Goal: Obtain resource: Download file/media

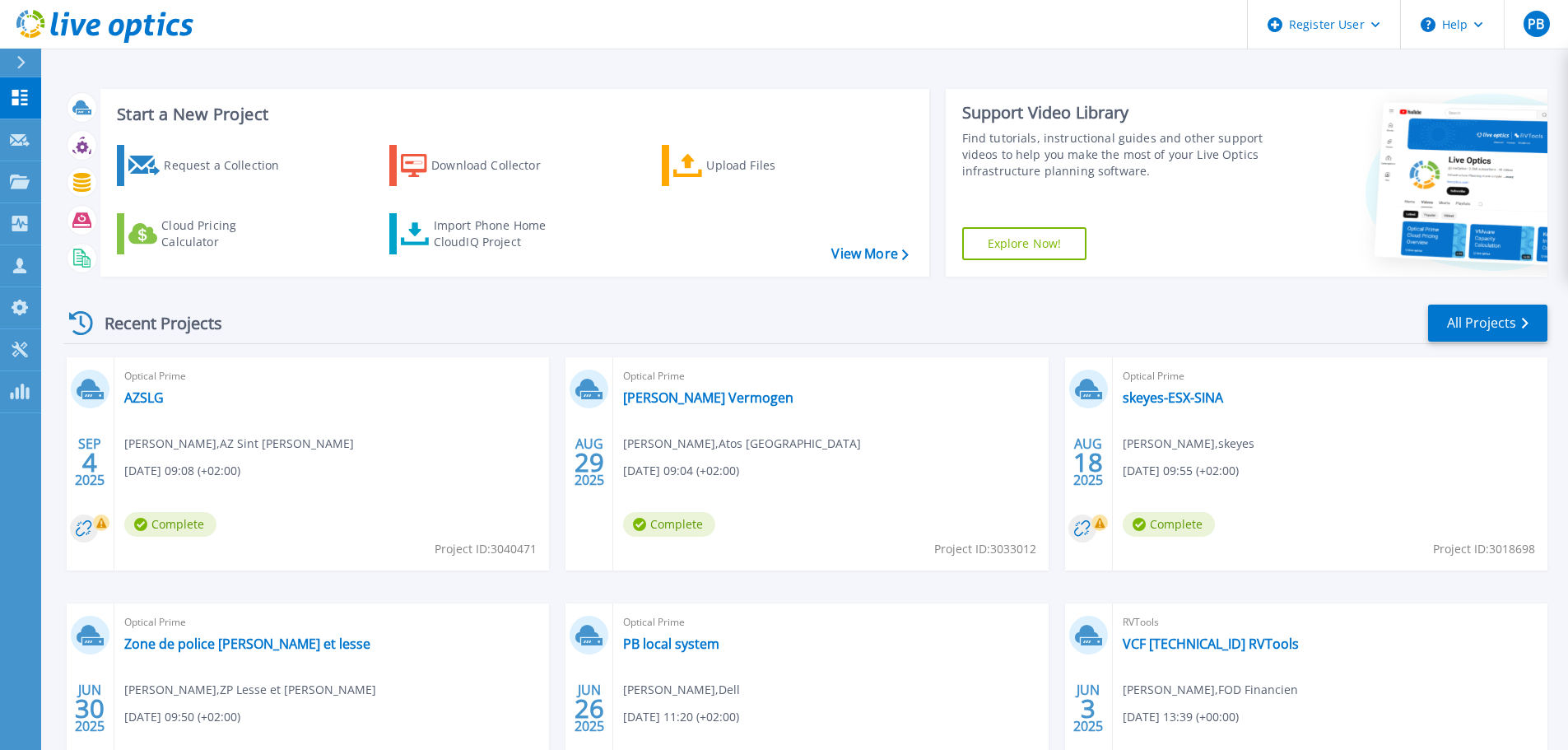
click at [96, 442] on div "[DATE]" at bounding box center [90, 462] width 32 height 60
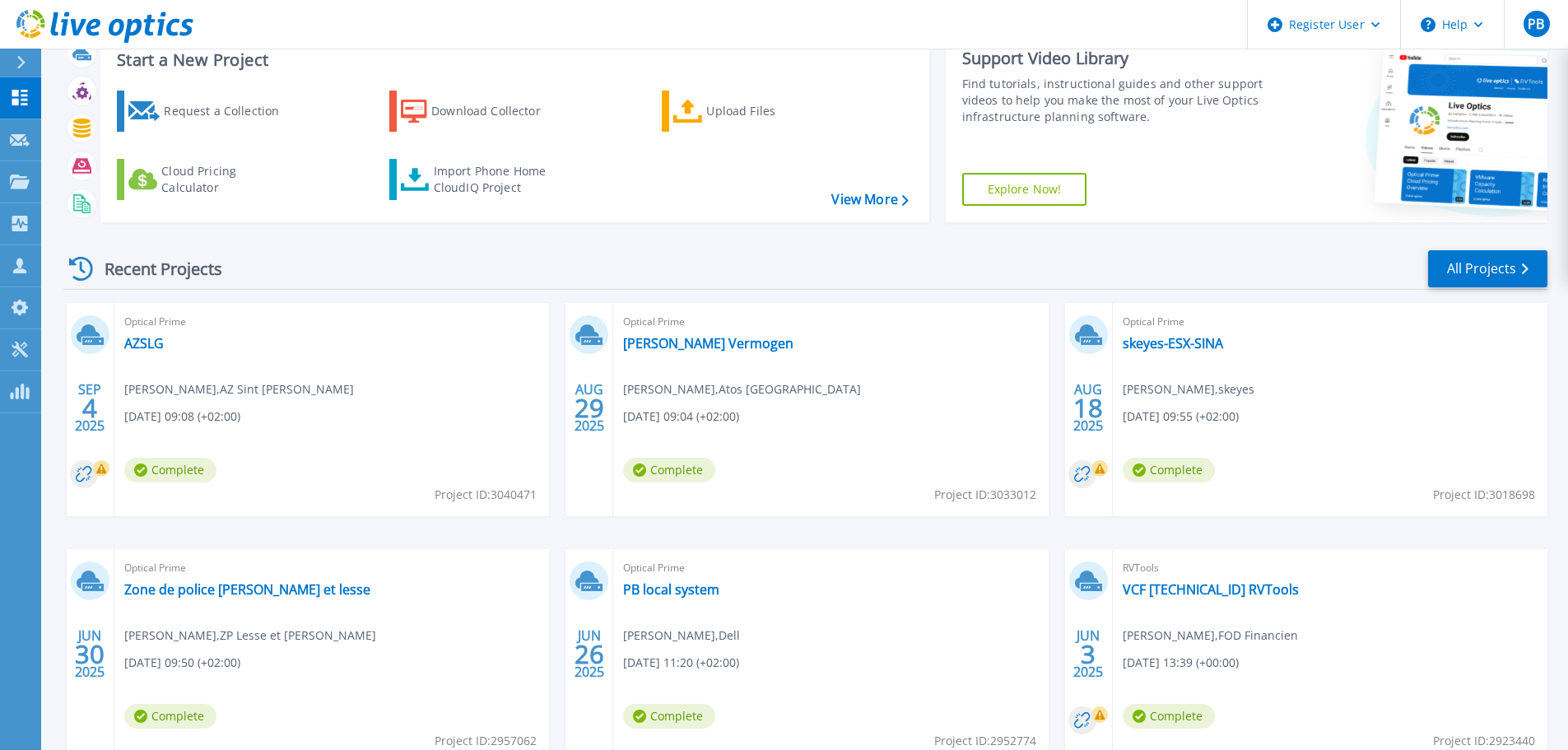
scroll to position [82, 0]
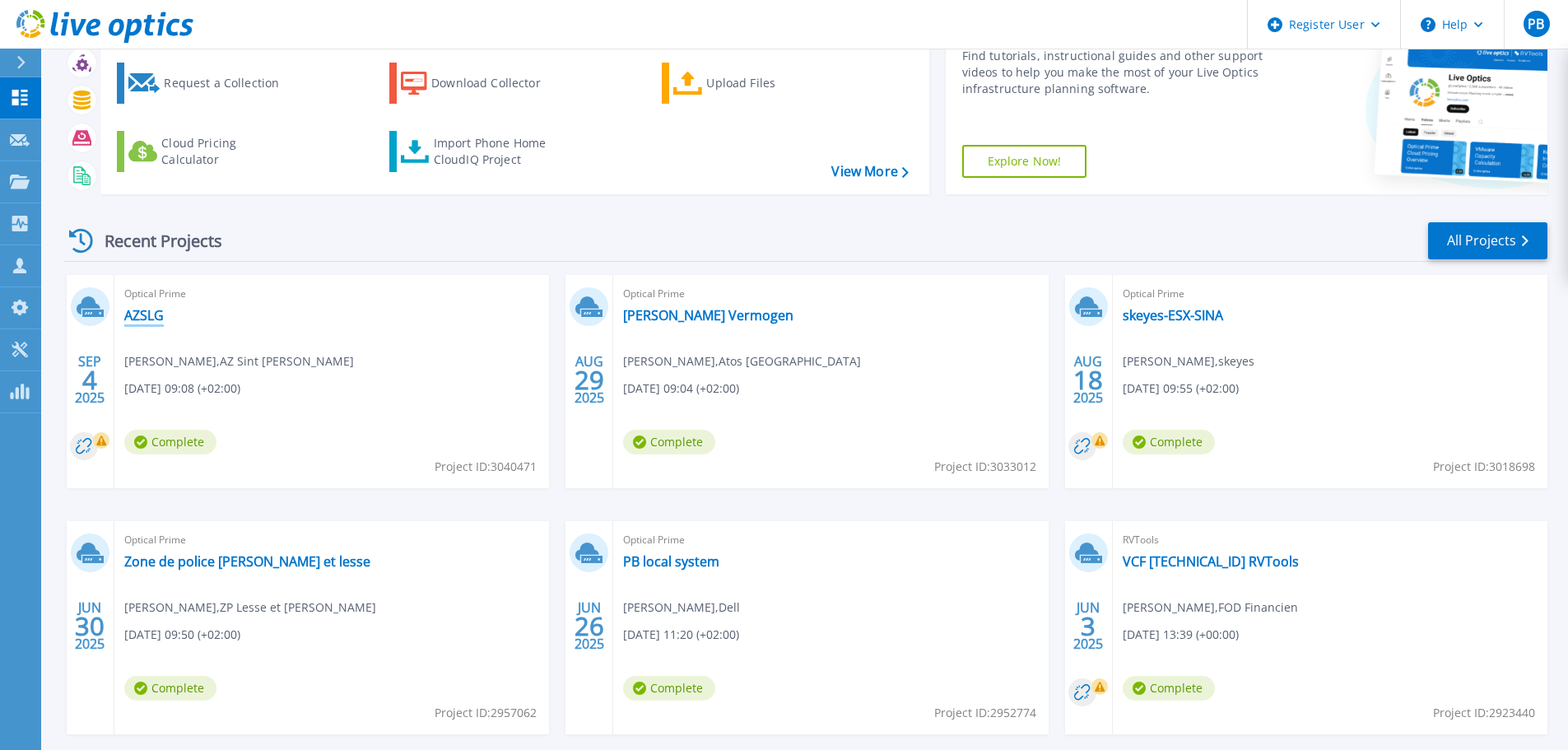
click at [141, 320] on link "AZSLG" at bounding box center [144, 315] width 39 height 16
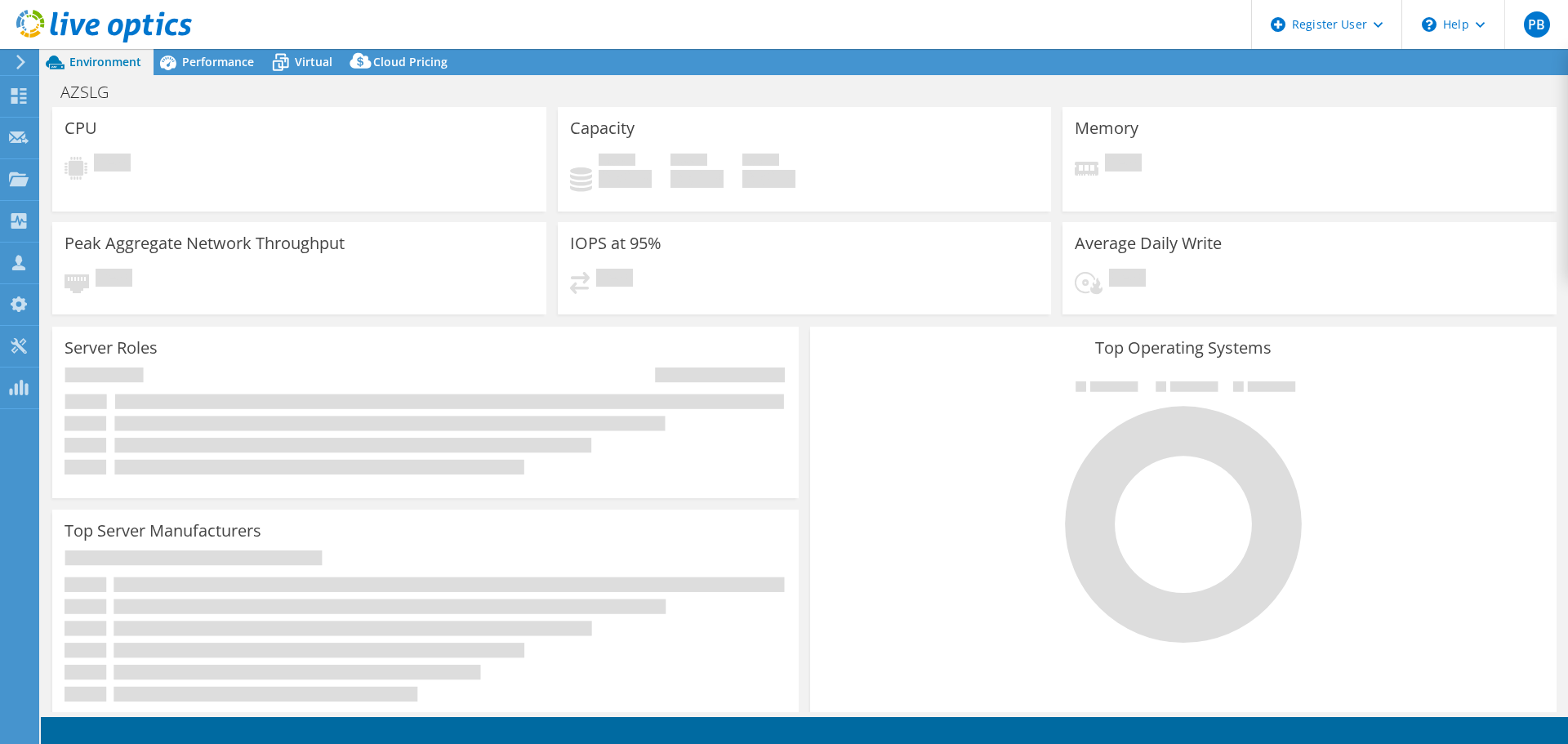
select select "USD"
select select "EUFrankfurt"
select select "EUR"
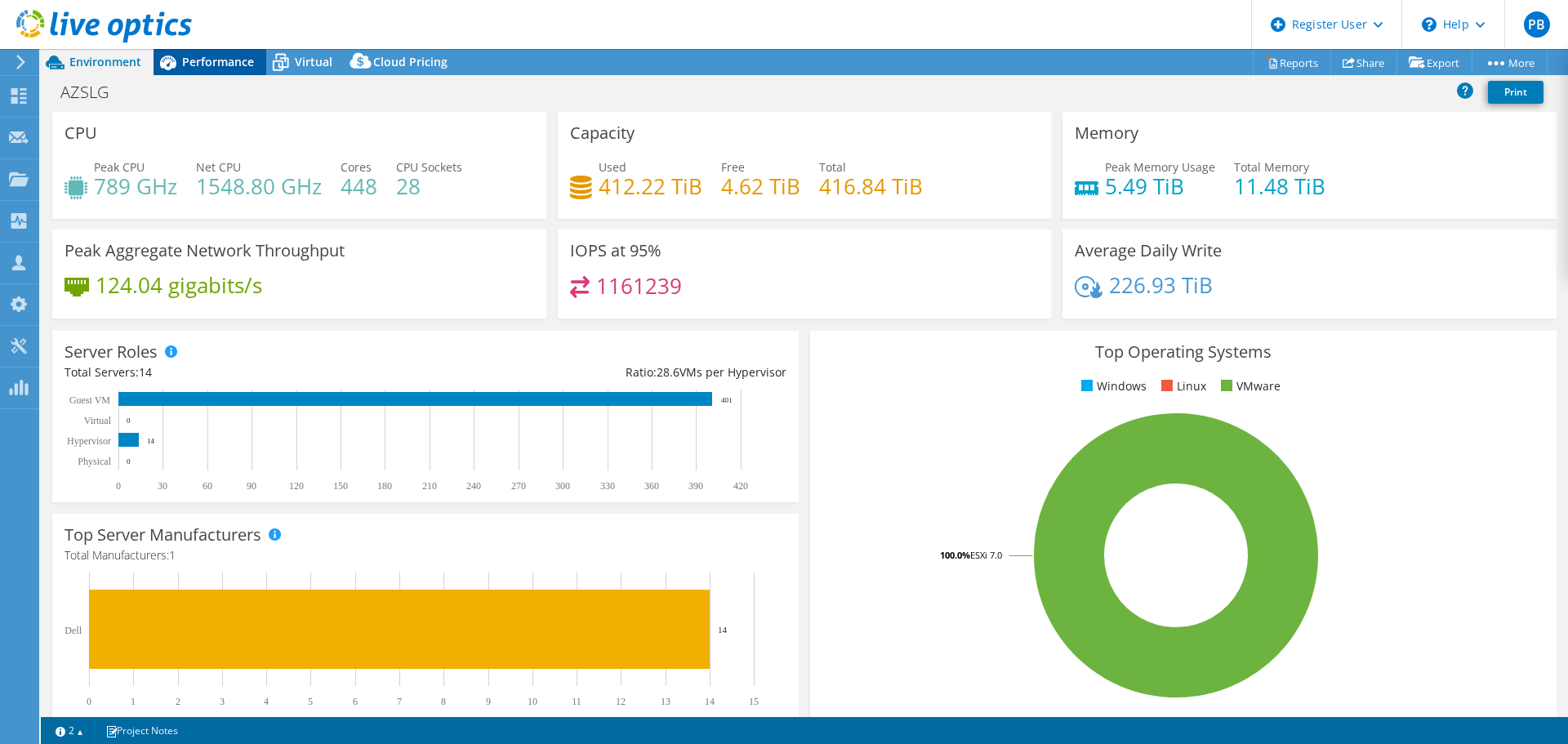
click at [218, 58] on span "Performance" at bounding box center [217, 62] width 72 height 15
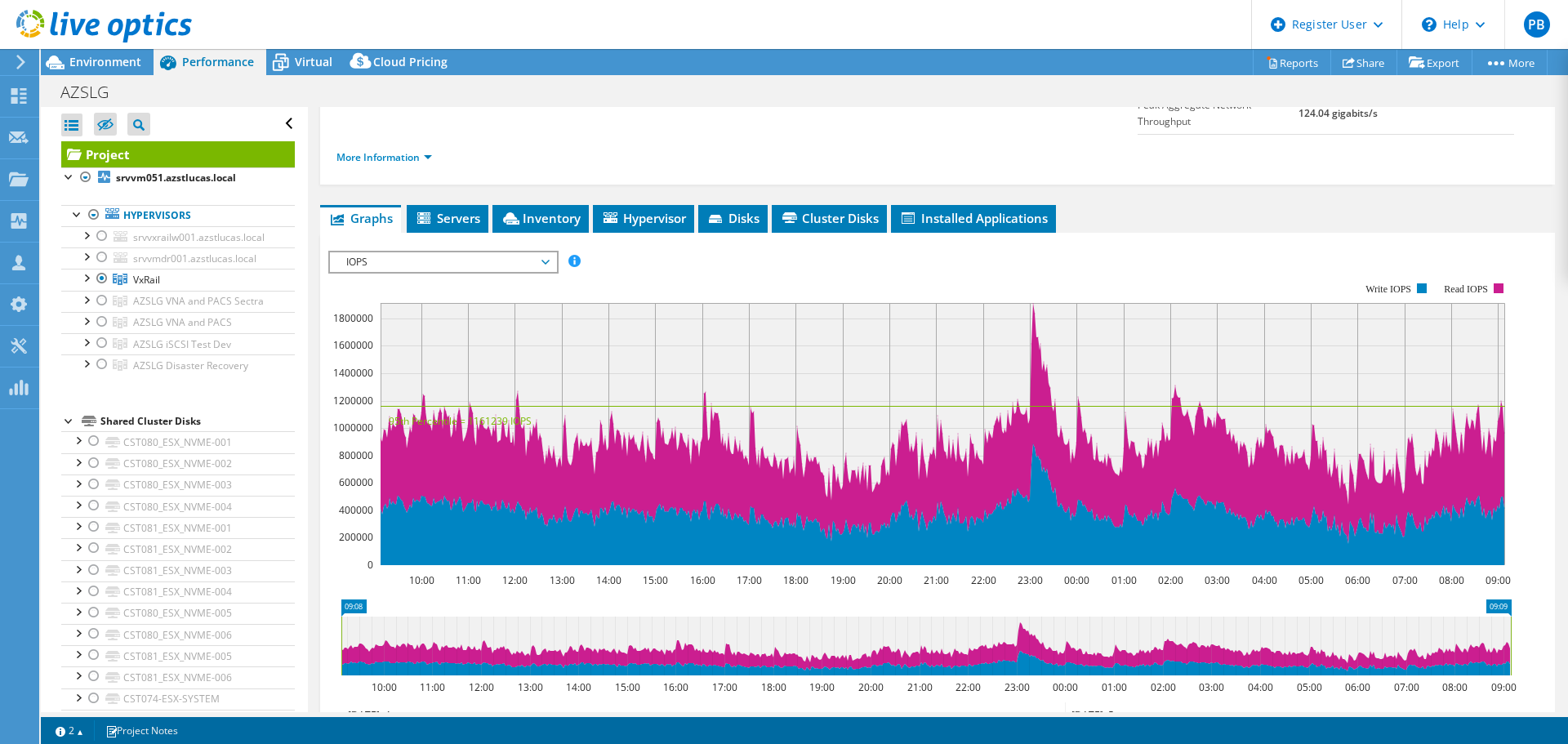
scroll to position [245, 0]
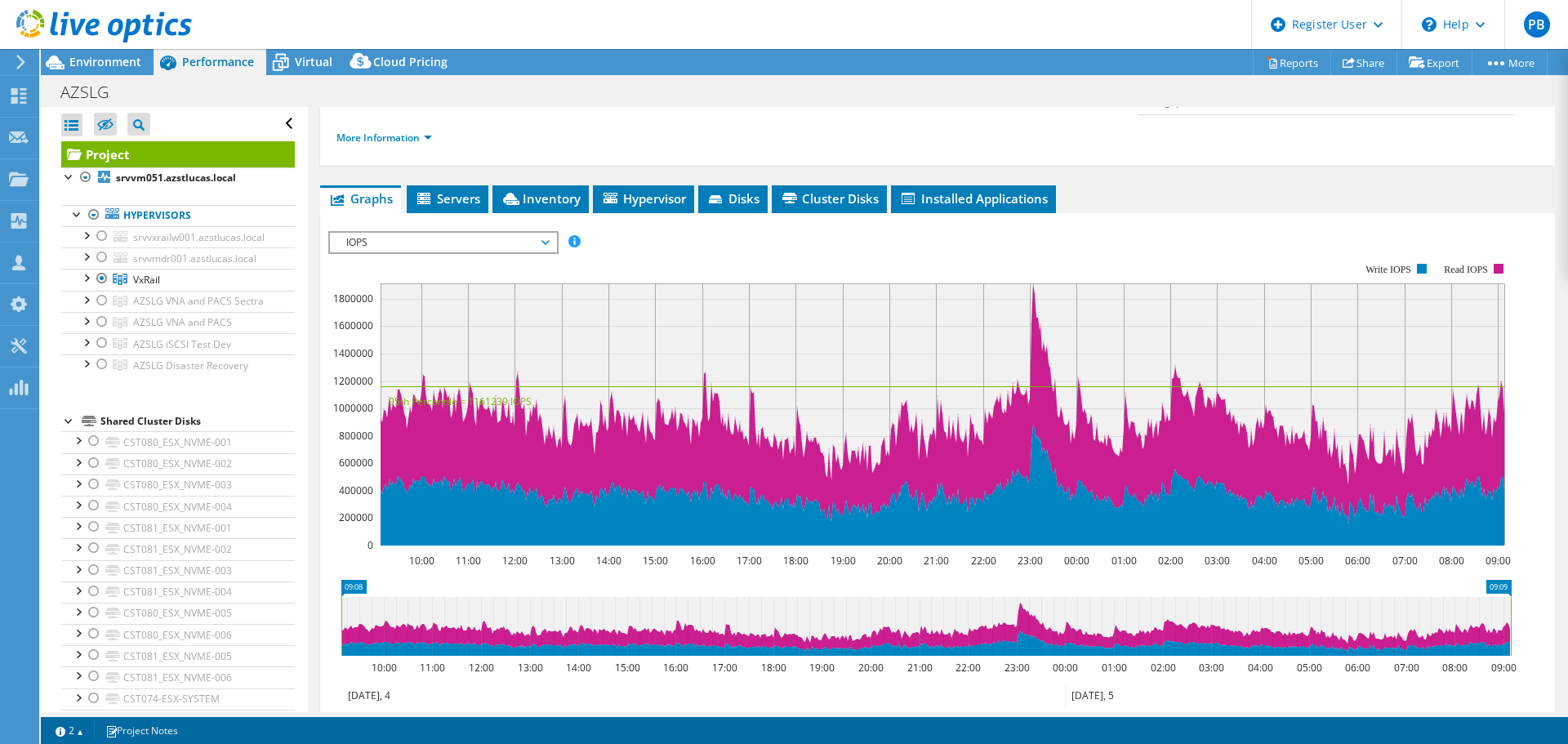
click at [547, 233] on span "IOPS" at bounding box center [443, 242] width 210 height 19
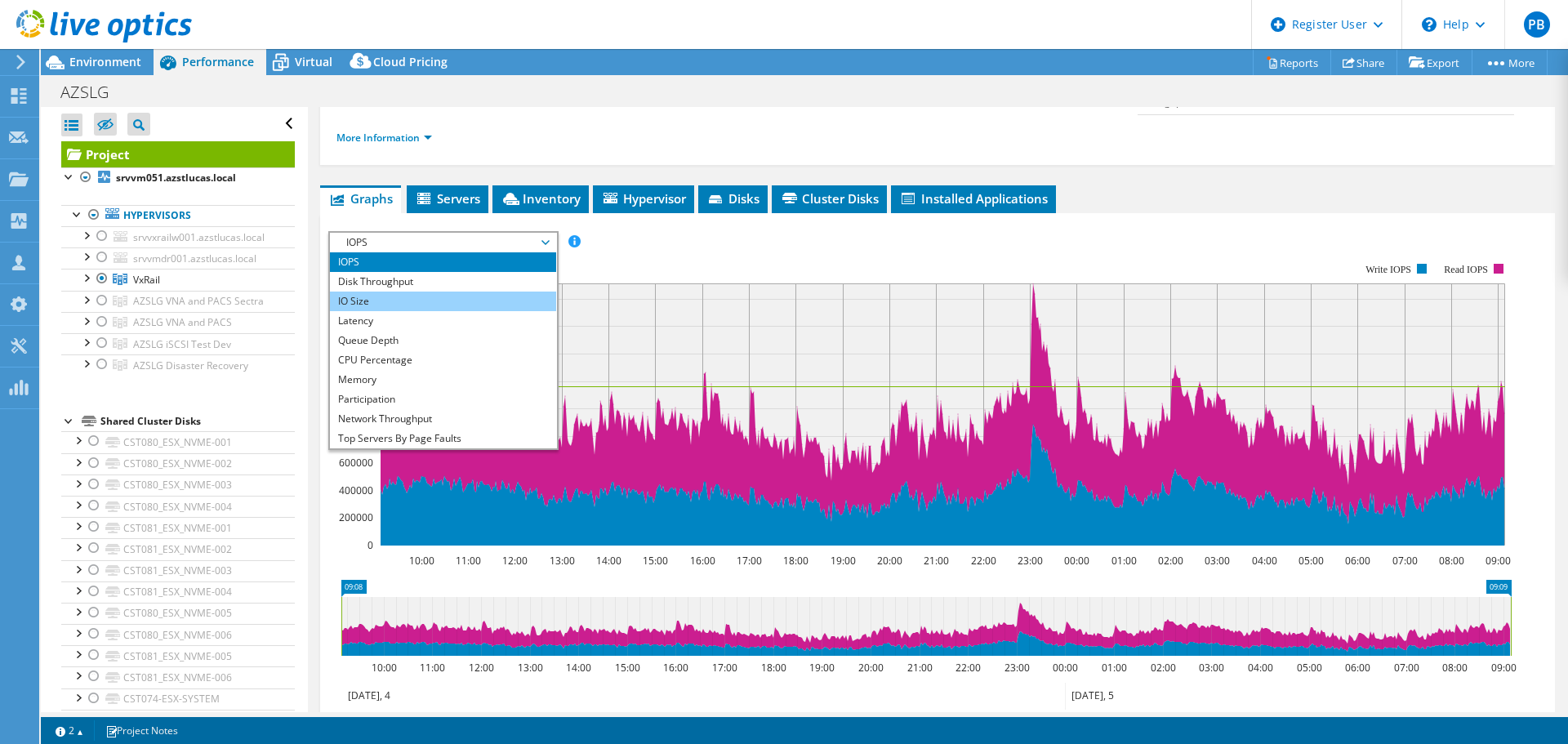
click at [372, 291] on li "IO Size" at bounding box center [443, 300] width 226 height 19
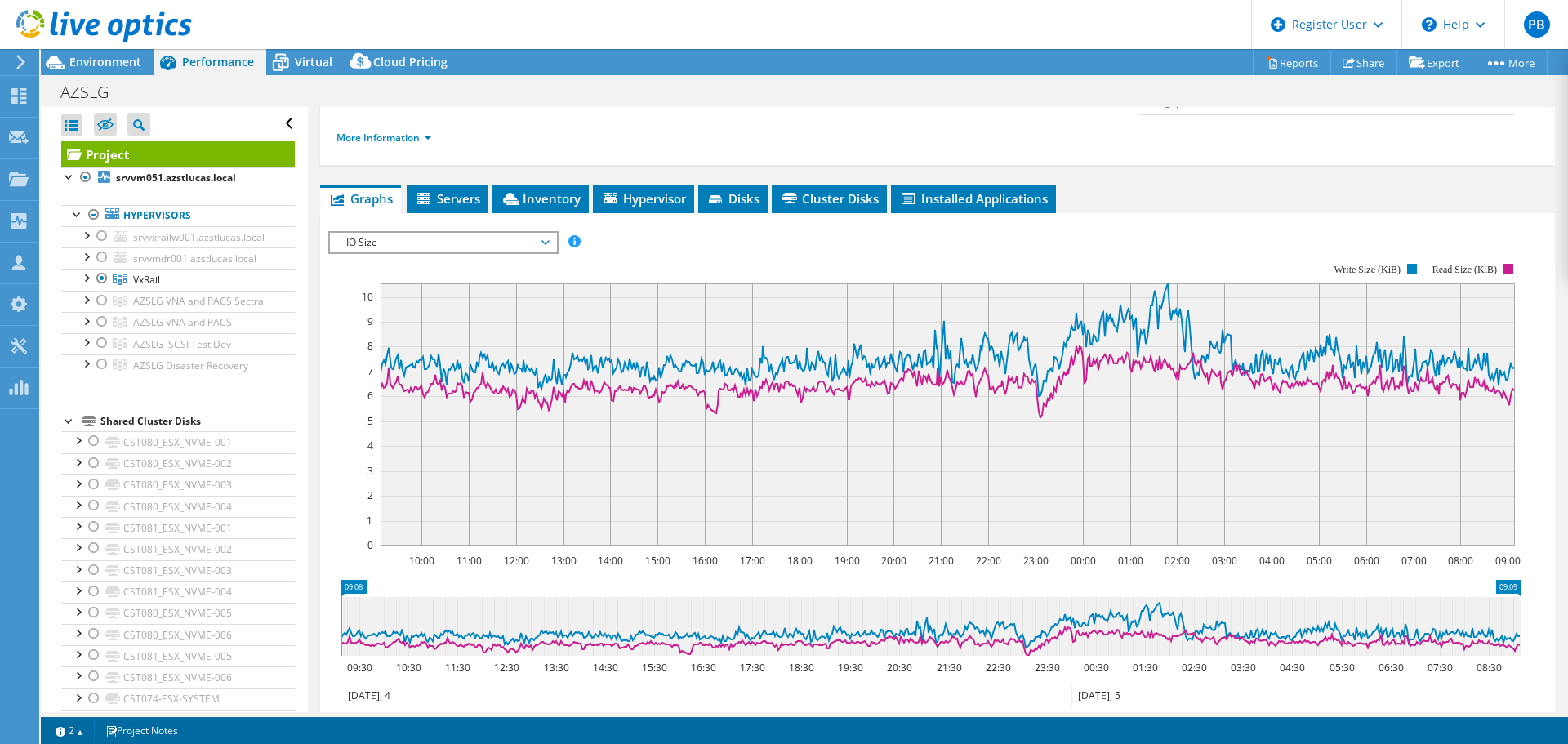
click at [547, 233] on span "IO Size" at bounding box center [443, 242] width 210 height 19
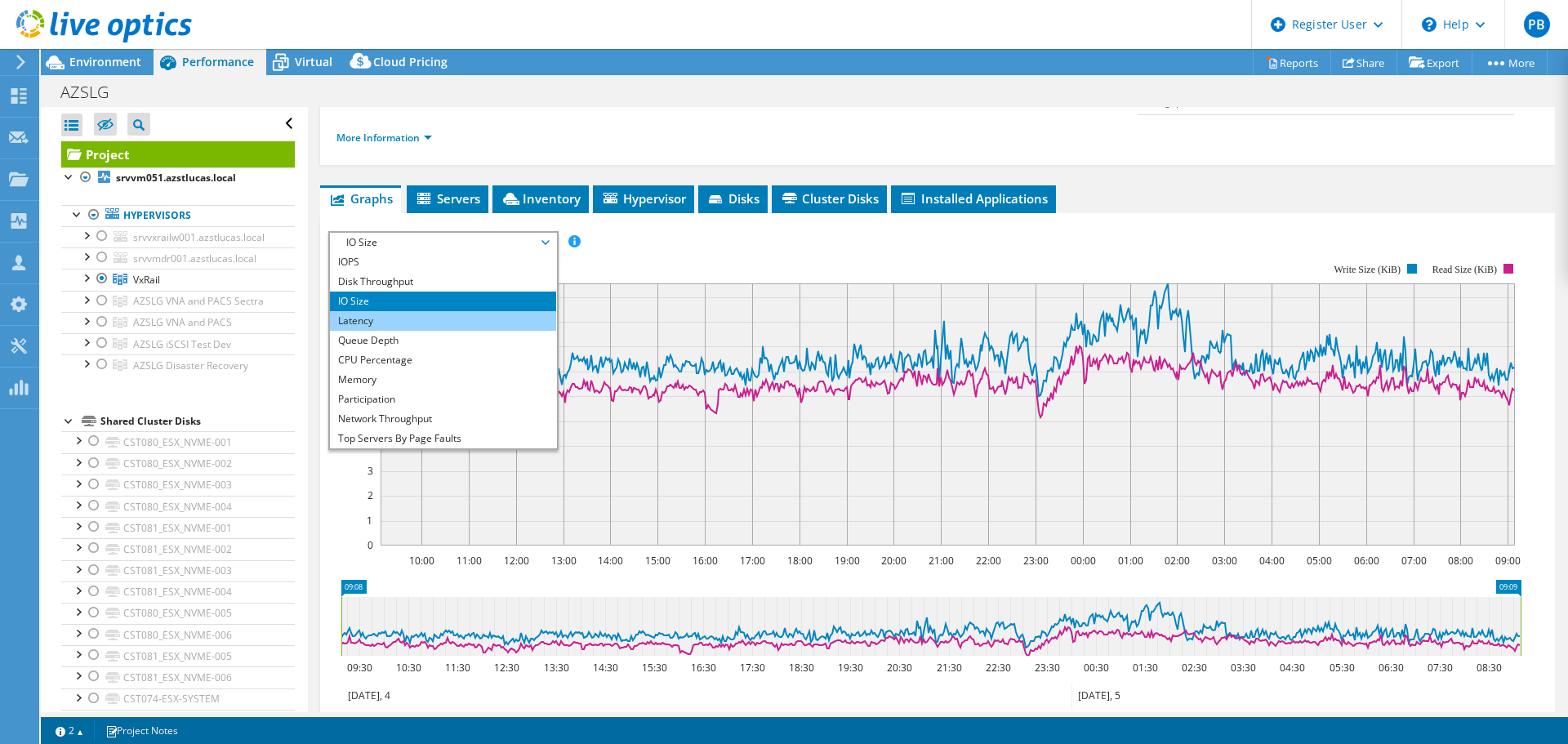
click at [487, 311] on li "Latency" at bounding box center [443, 321] width 226 height 19
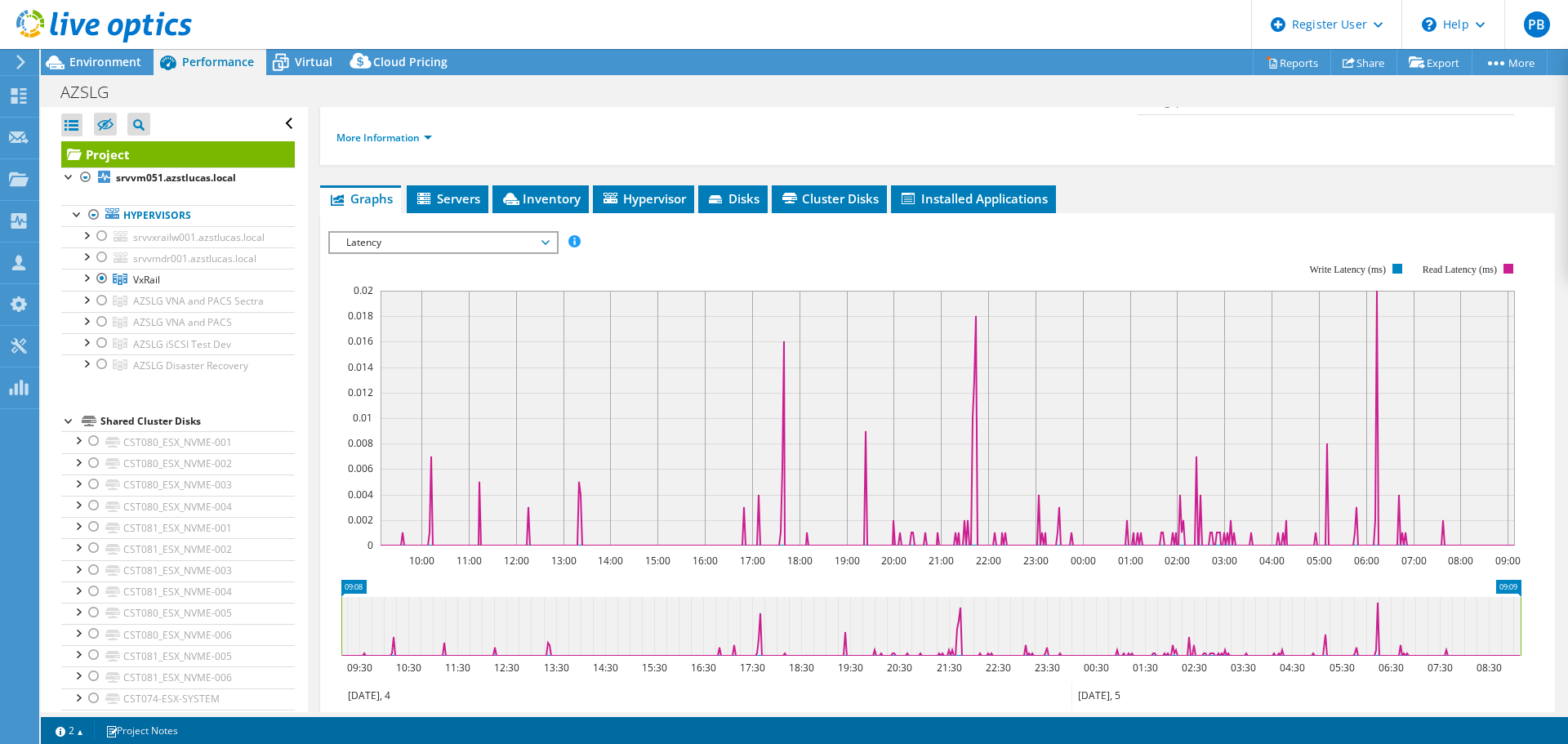
click at [546, 233] on span "Latency" at bounding box center [443, 242] width 210 height 19
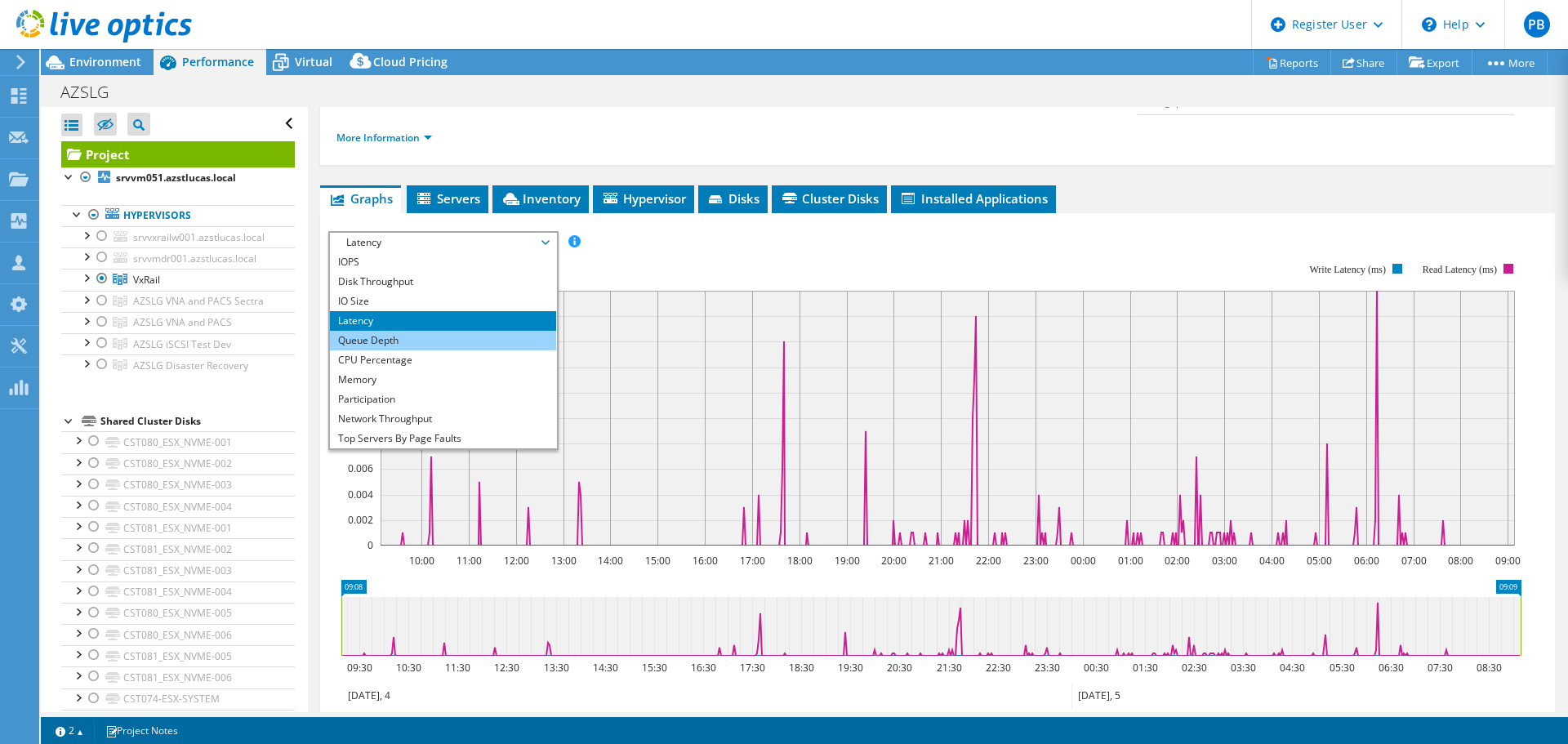
click at [436, 331] on li "Queue Depth" at bounding box center [443, 340] width 226 height 19
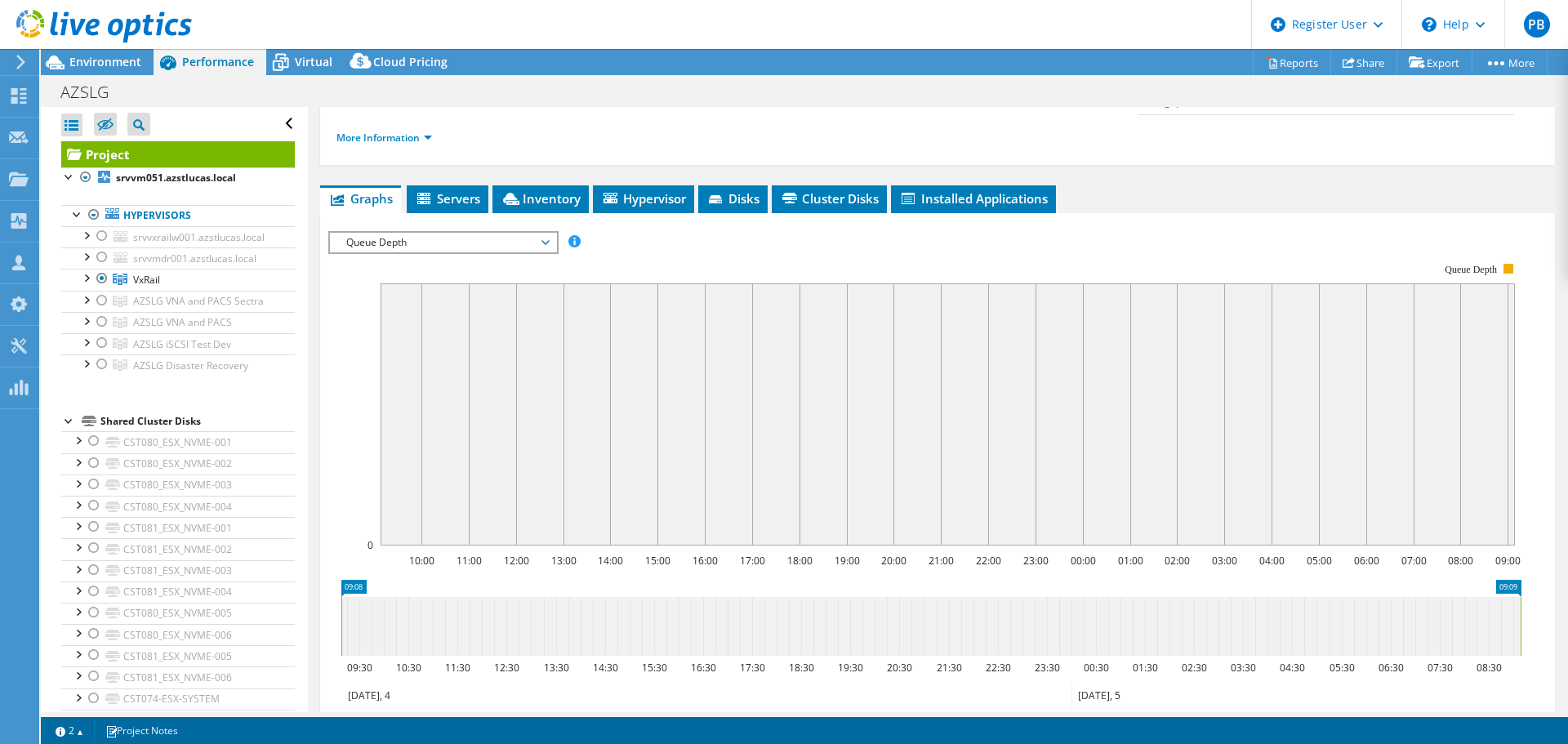
click at [544, 233] on span "Queue Depth" at bounding box center [443, 242] width 210 height 19
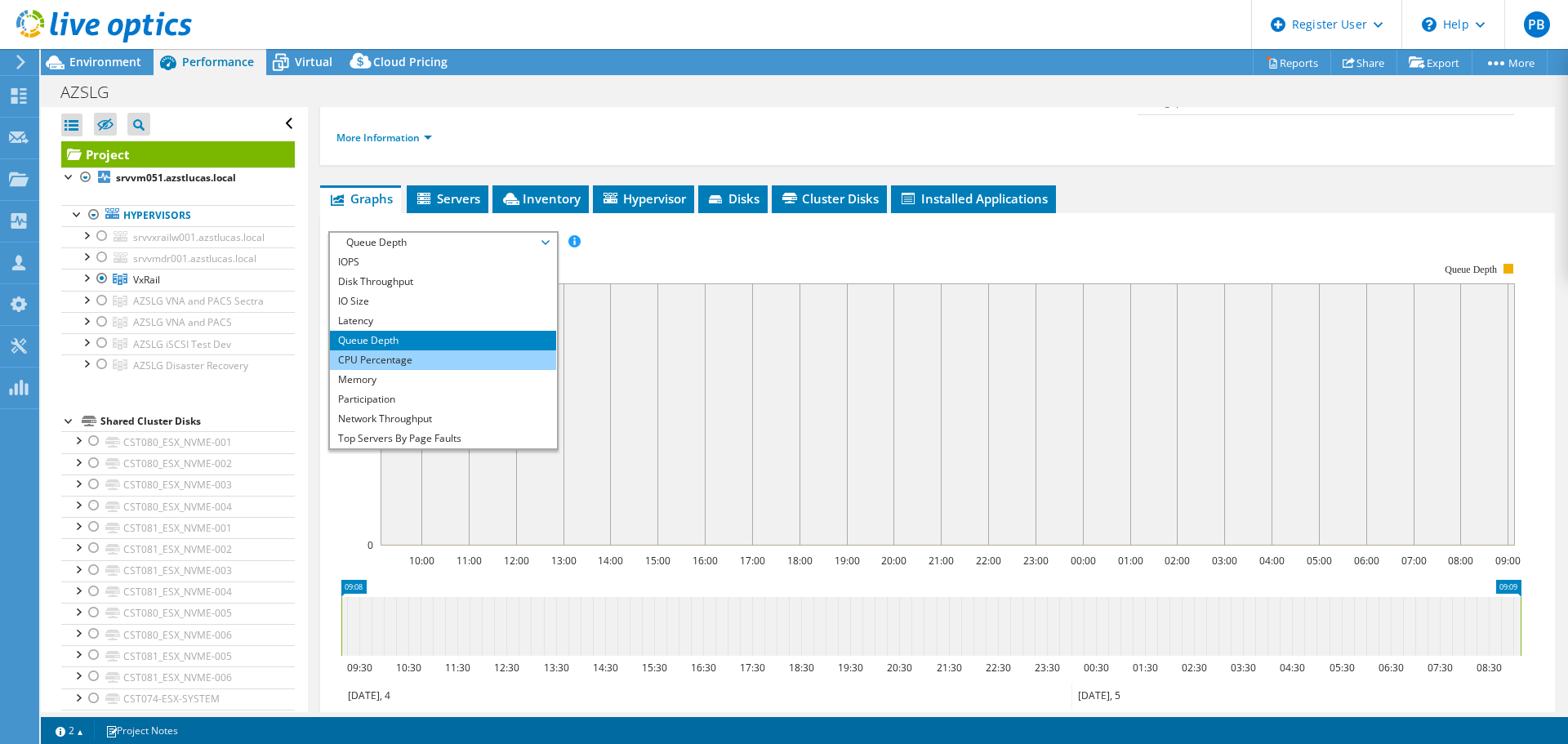
click at [421, 350] on li "CPU Percentage" at bounding box center [443, 360] width 226 height 19
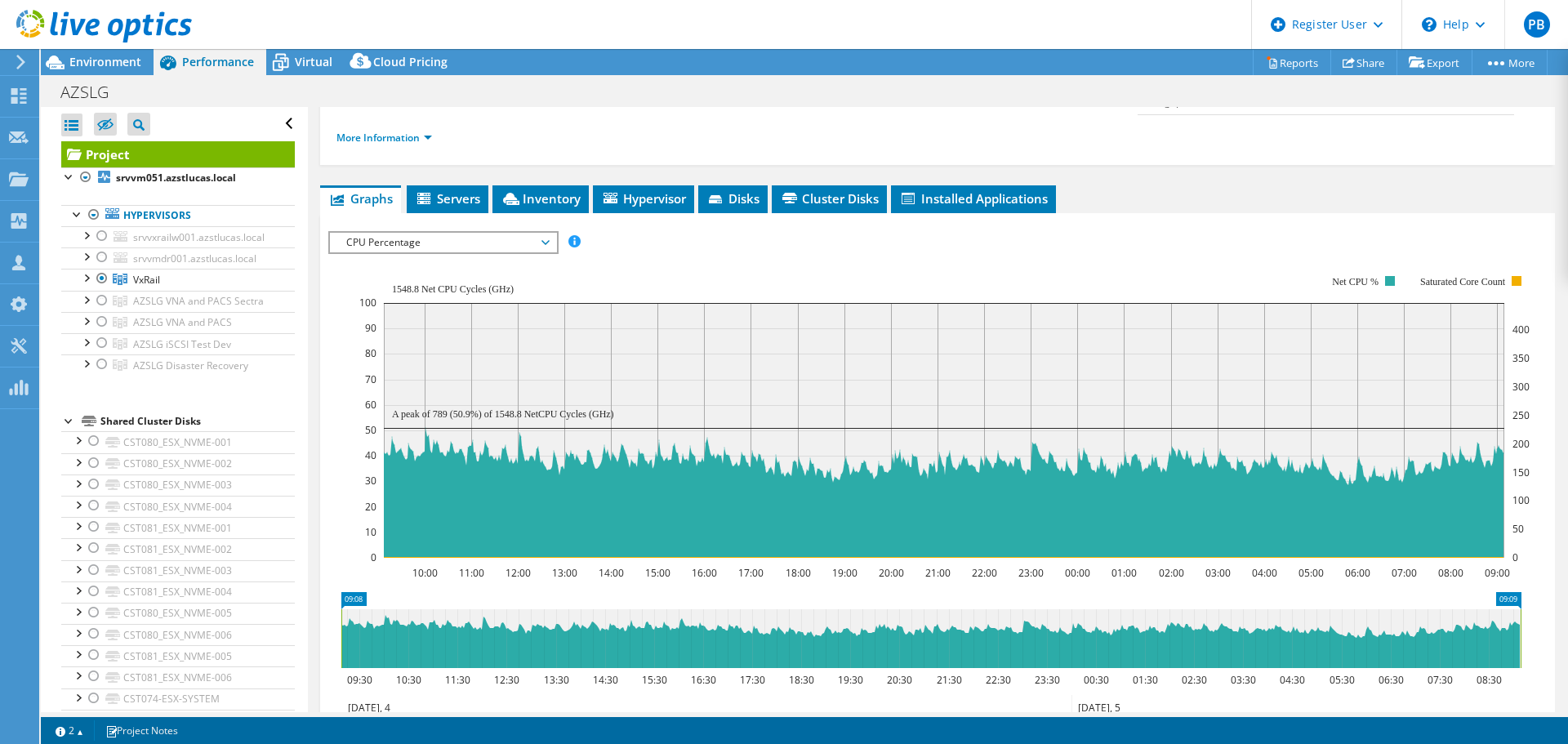
click at [547, 233] on span "CPU Percentage" at bounding box center [443, 242] width 210 height 19
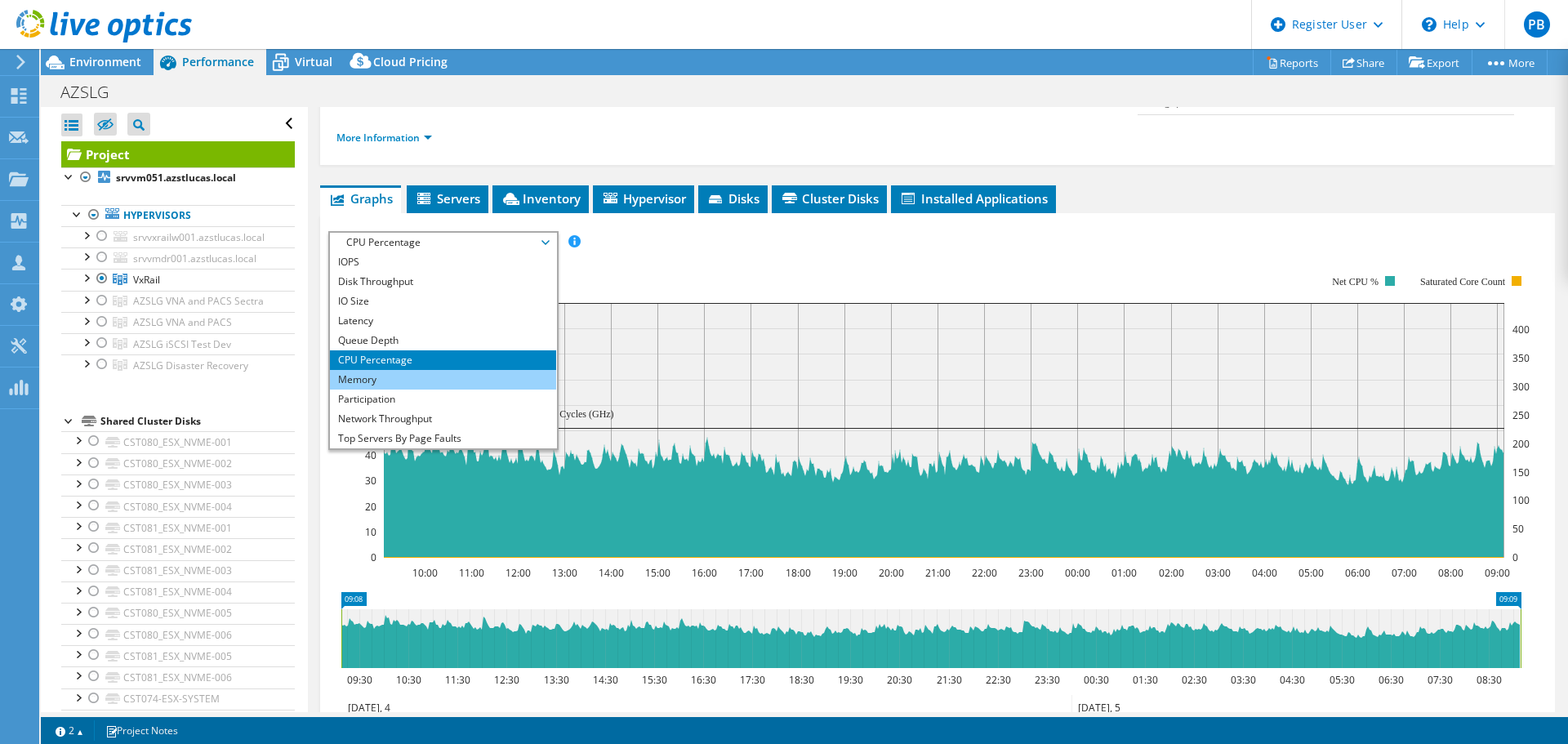
click at [477, 370] on li "Memory" at bounding box center [443, 379] width 226 height 19
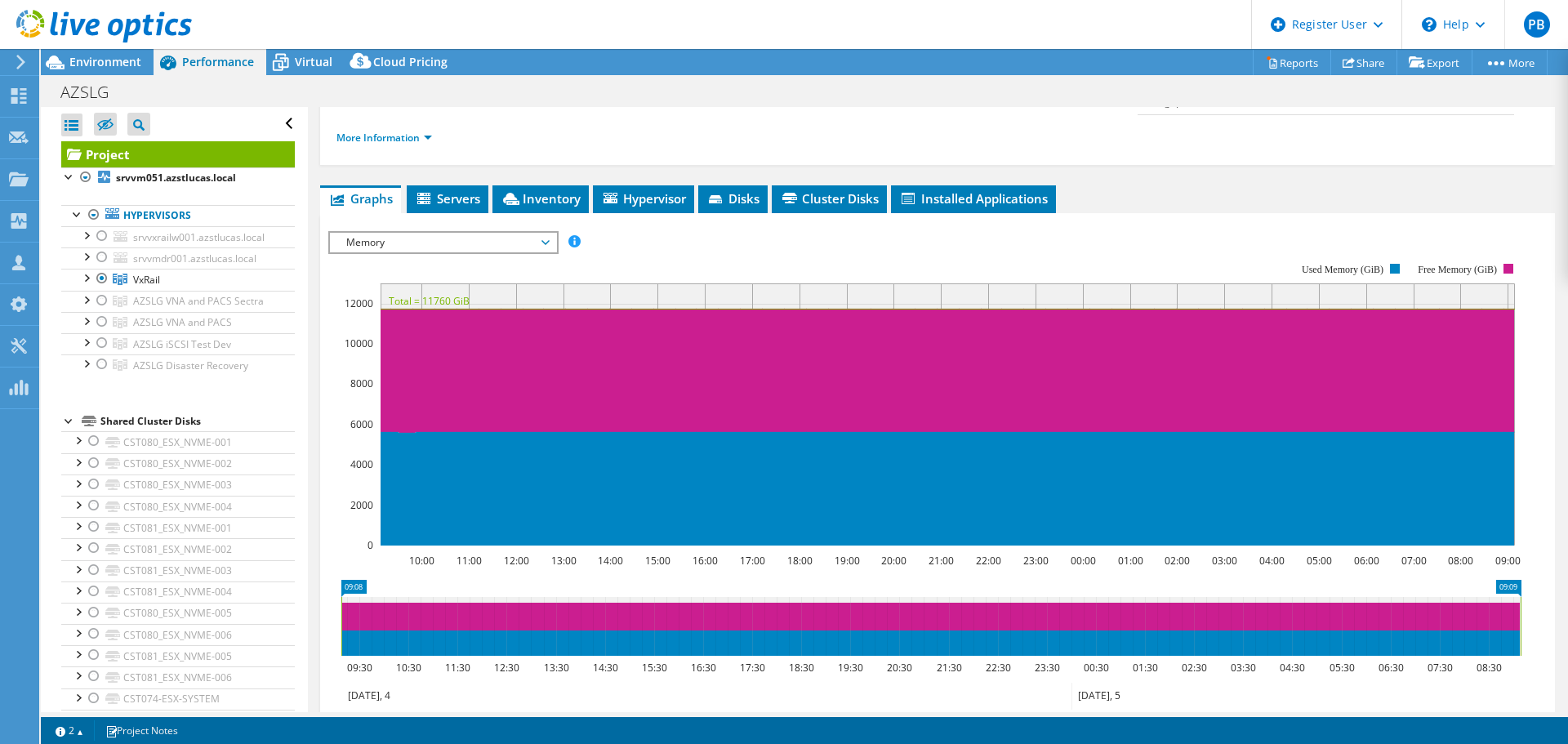
click at [551, 233] on span "Memory" at bounding box center [443, 242] width 226 height 19
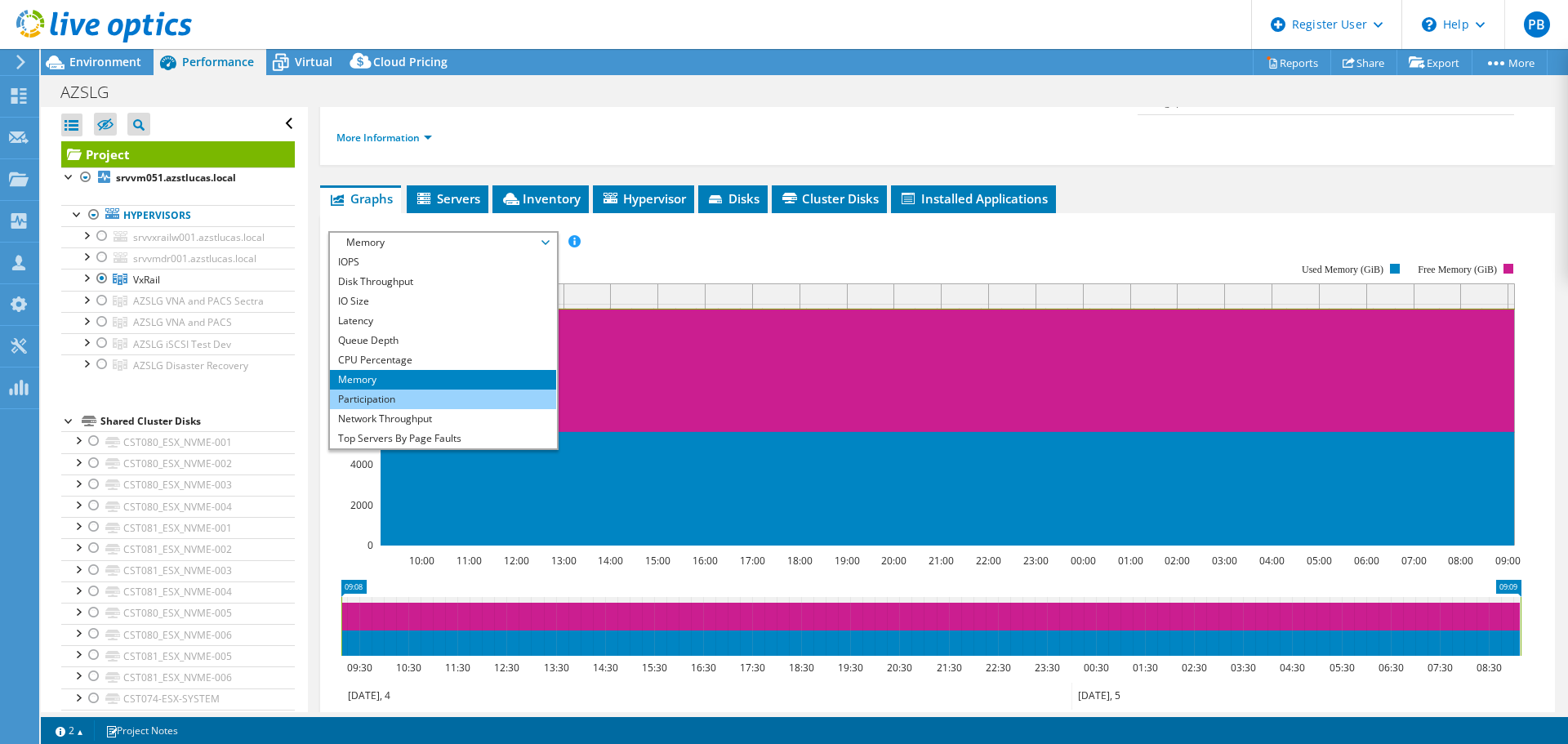
click at [440, 389] on li "Participation" at bounding box center [443, 399] width 226 height 19
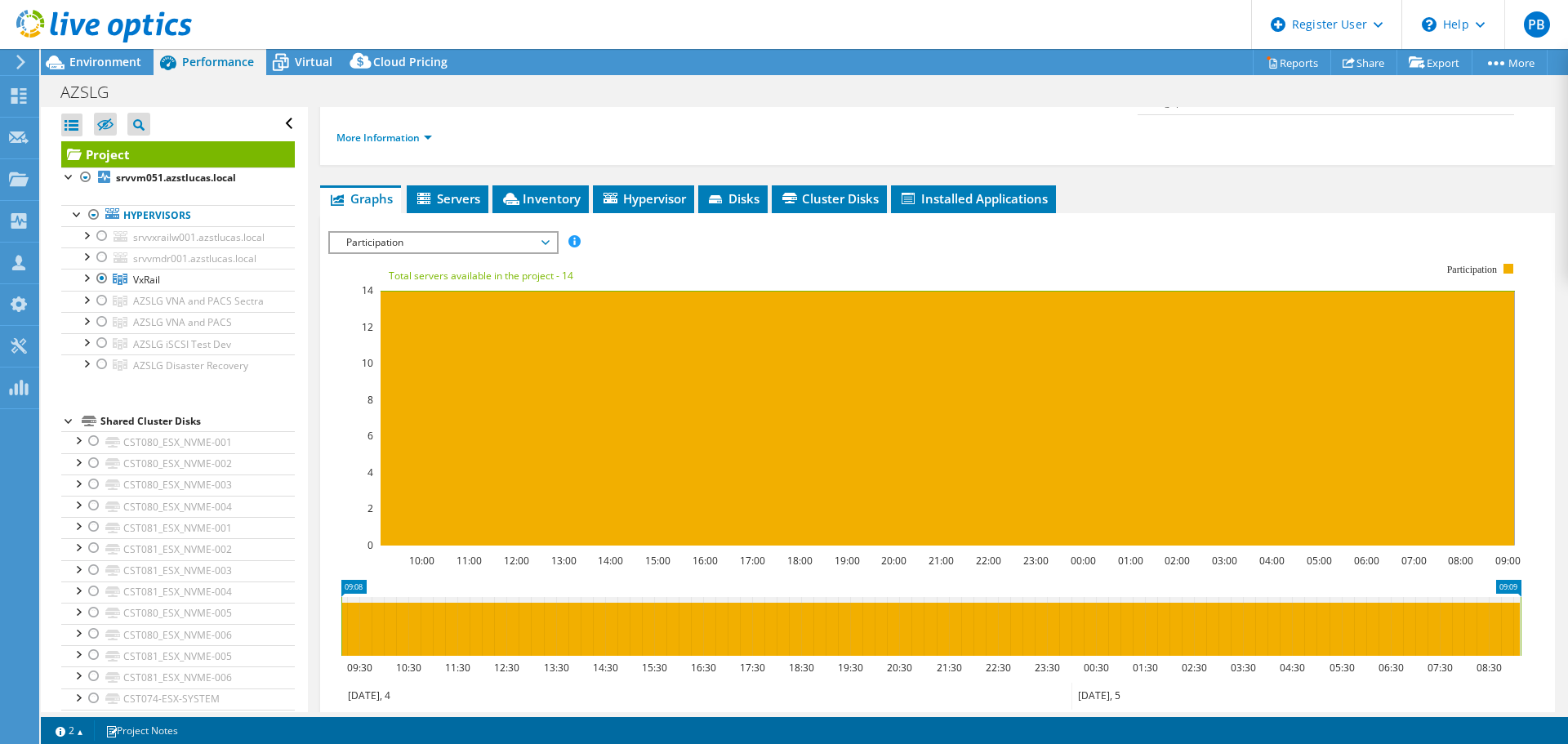
click at [545, 233] on span "Participation" at bounding box center [443, 242] width 210 height 19
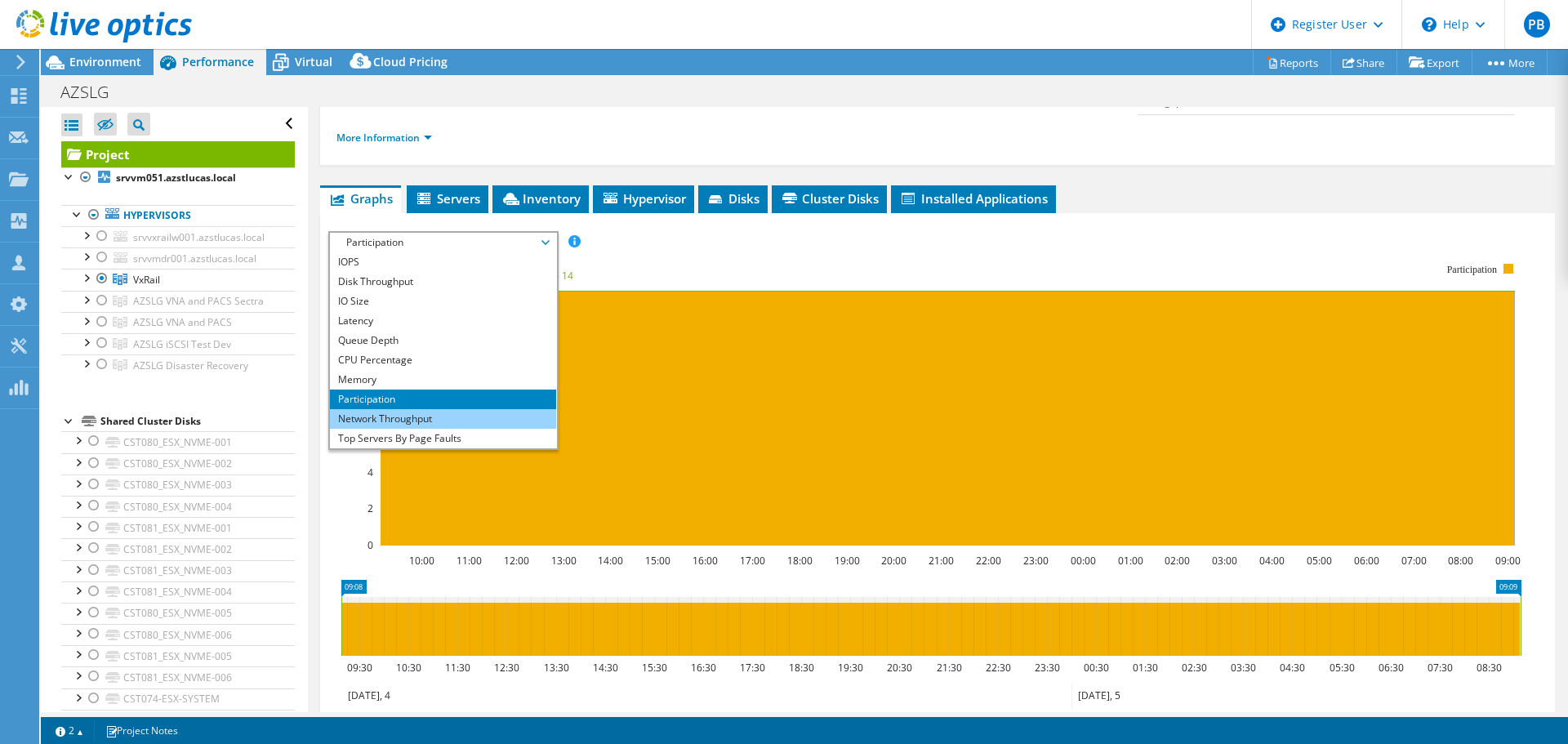
click at [394, 409] on li "Network Throughput" at bounding box center [443, 418] width 226 height 19
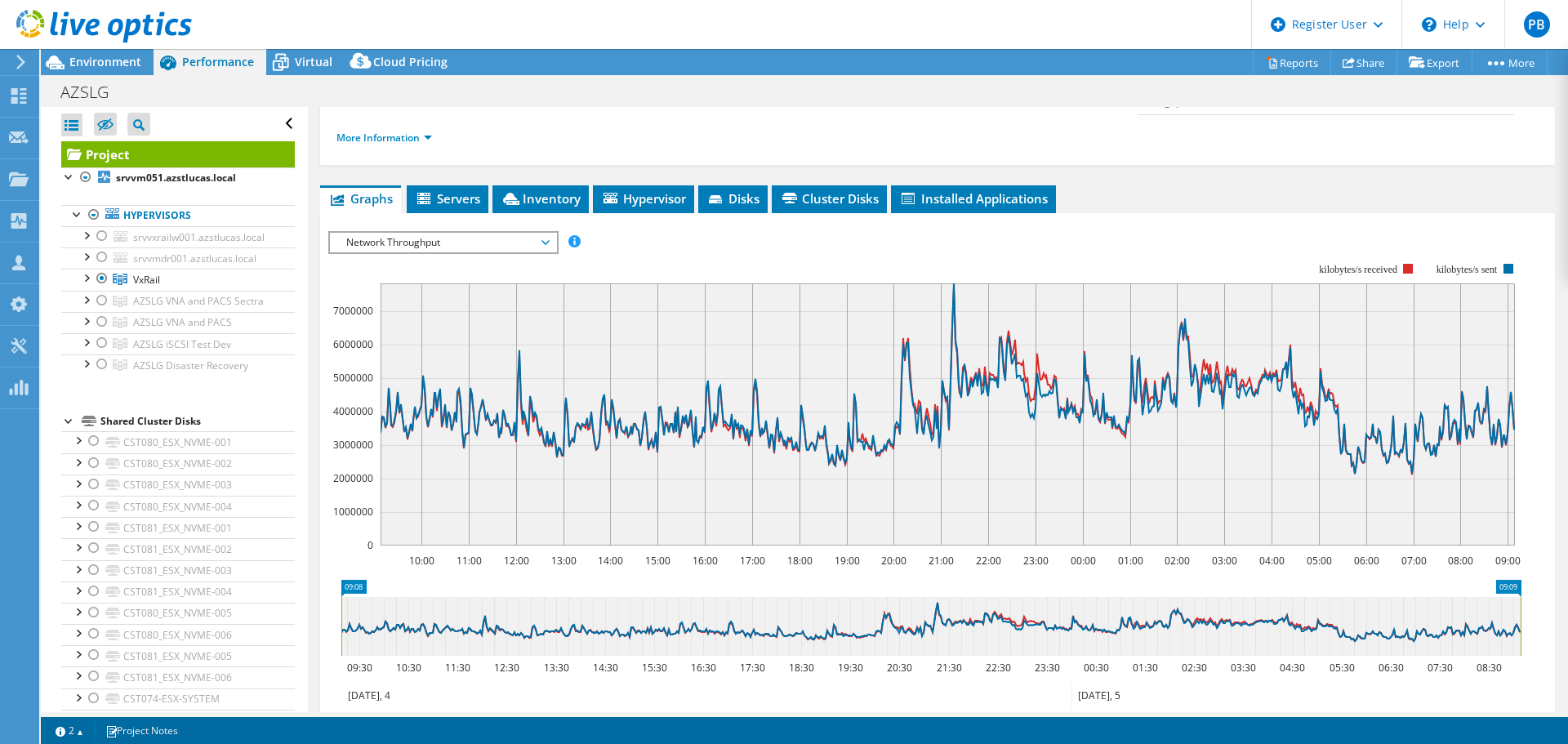
click at [547, 233] on span "Network Throughput" at bounding box center [443, 242] width 210 height 19
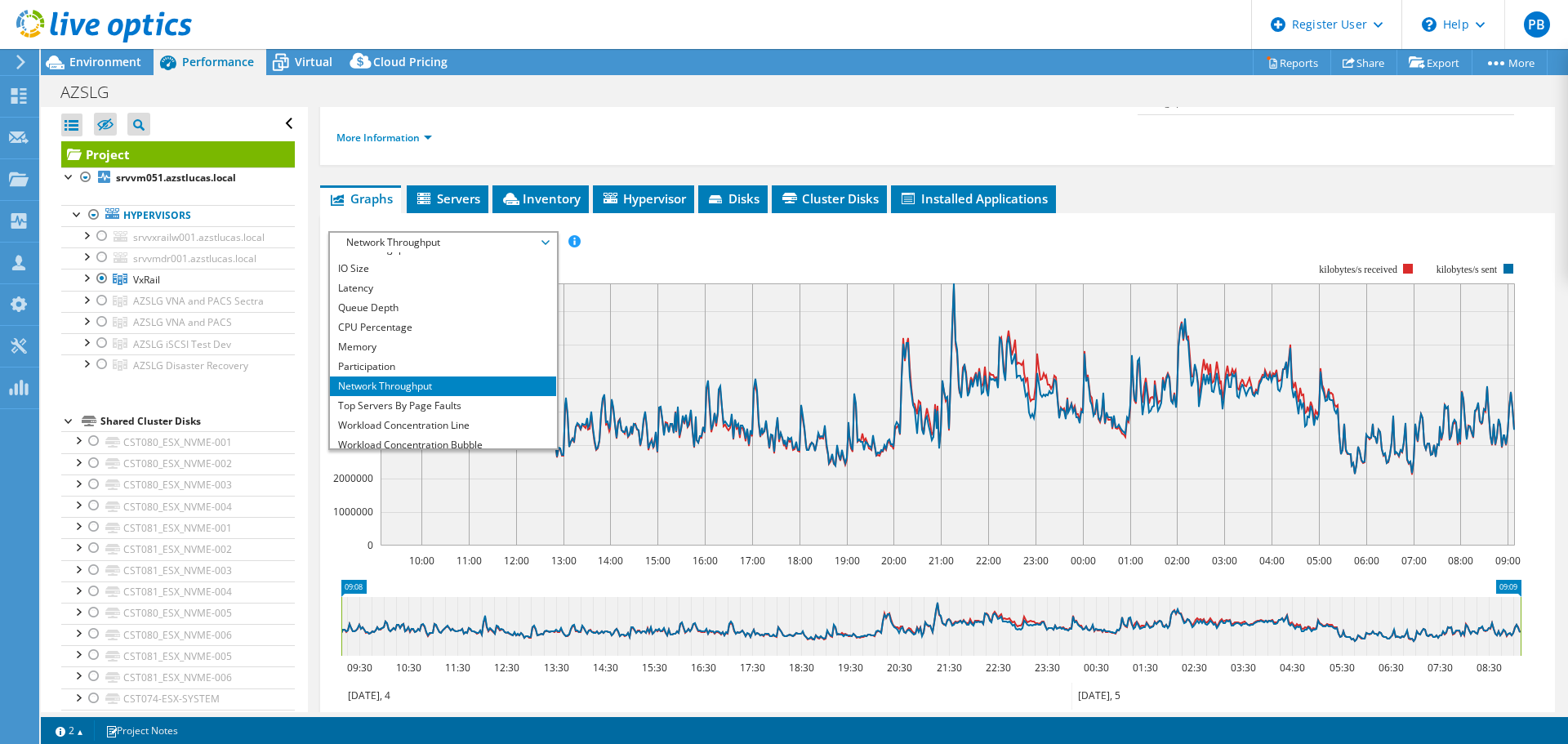
scroll to position [58, 0]
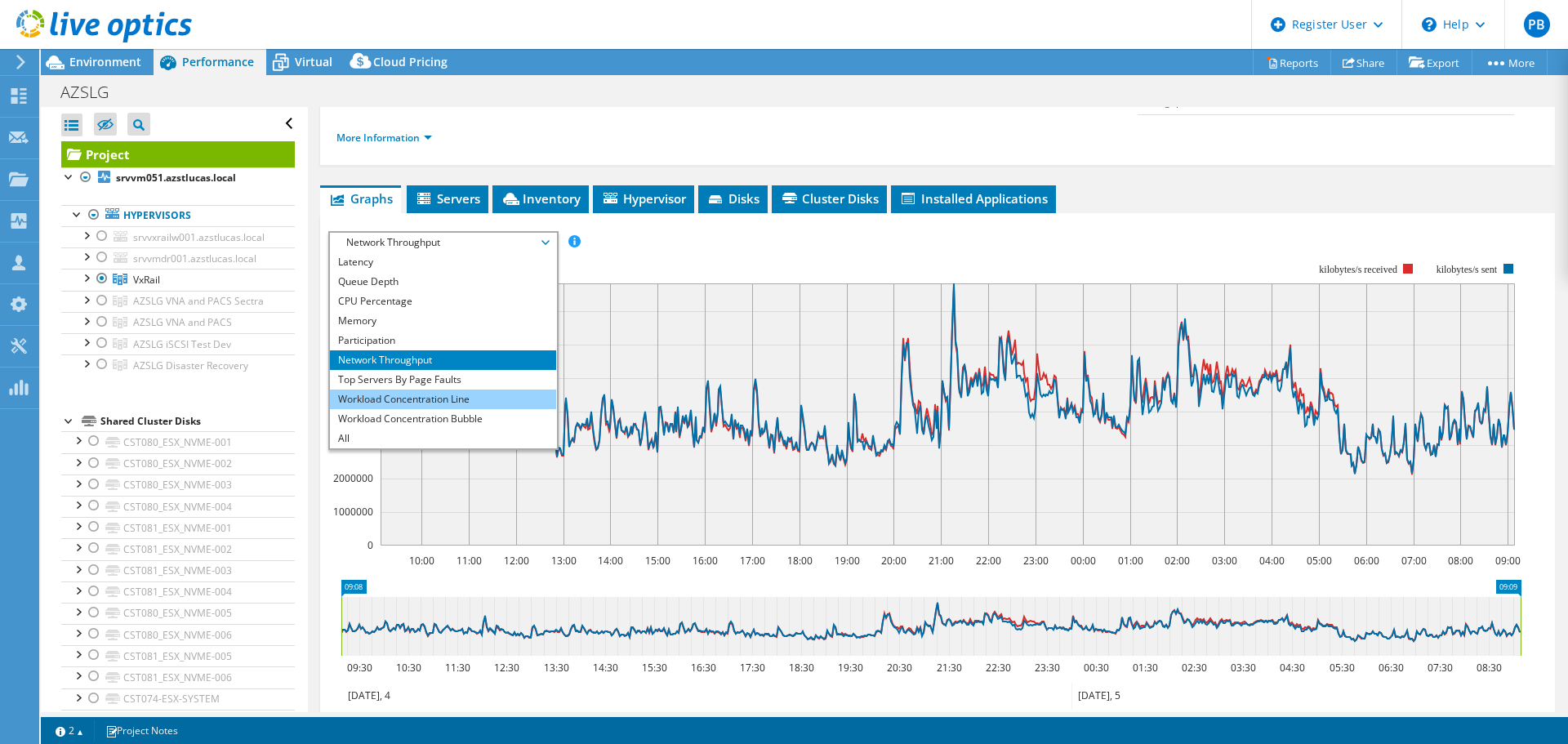
click at [432, 389] on li "Workload Concentration Line" at bounding box center [443, 399] width 226 height 19
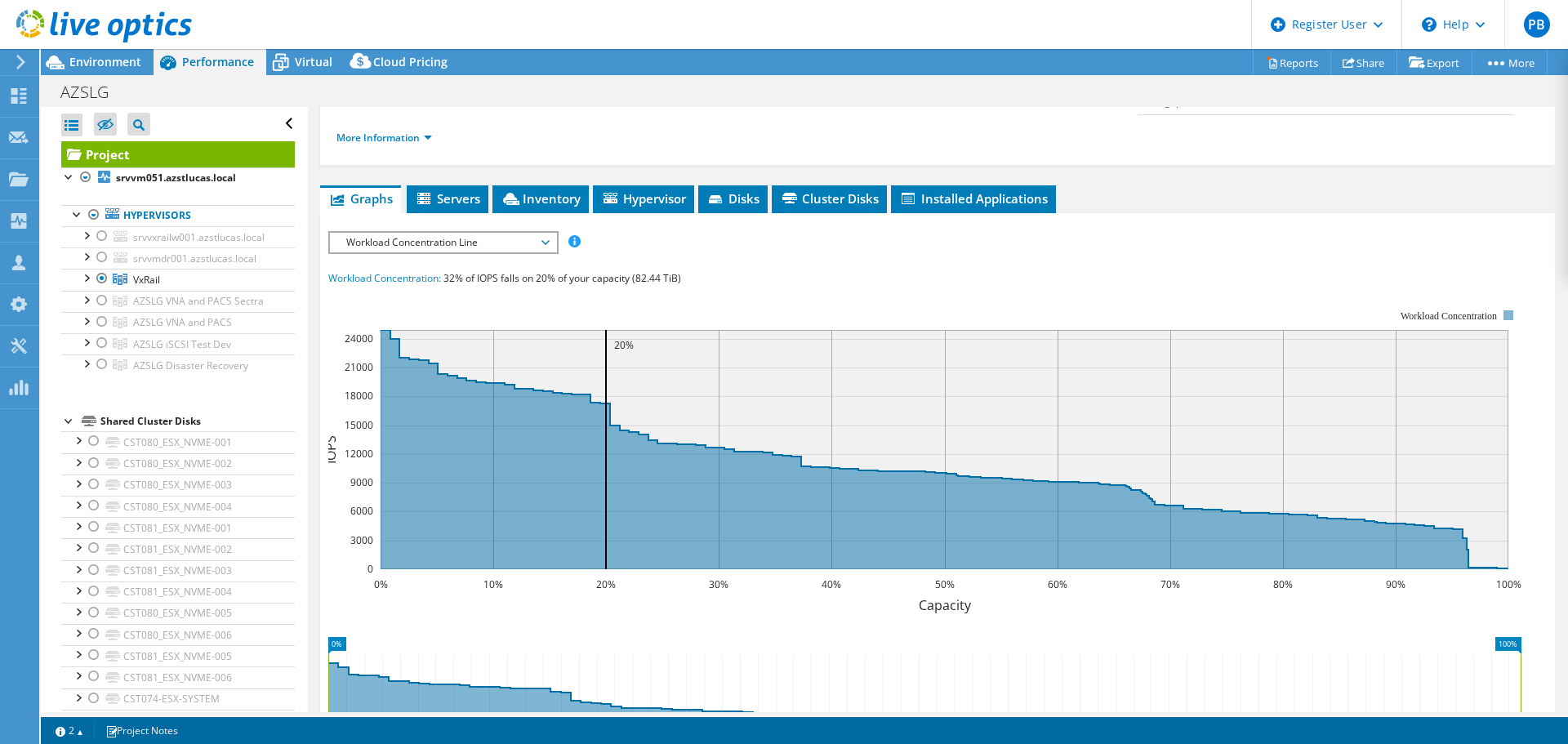
click at [544, 233] on span "Workload Concentration Line" at bounding box center [443, 242] width 210 height 19
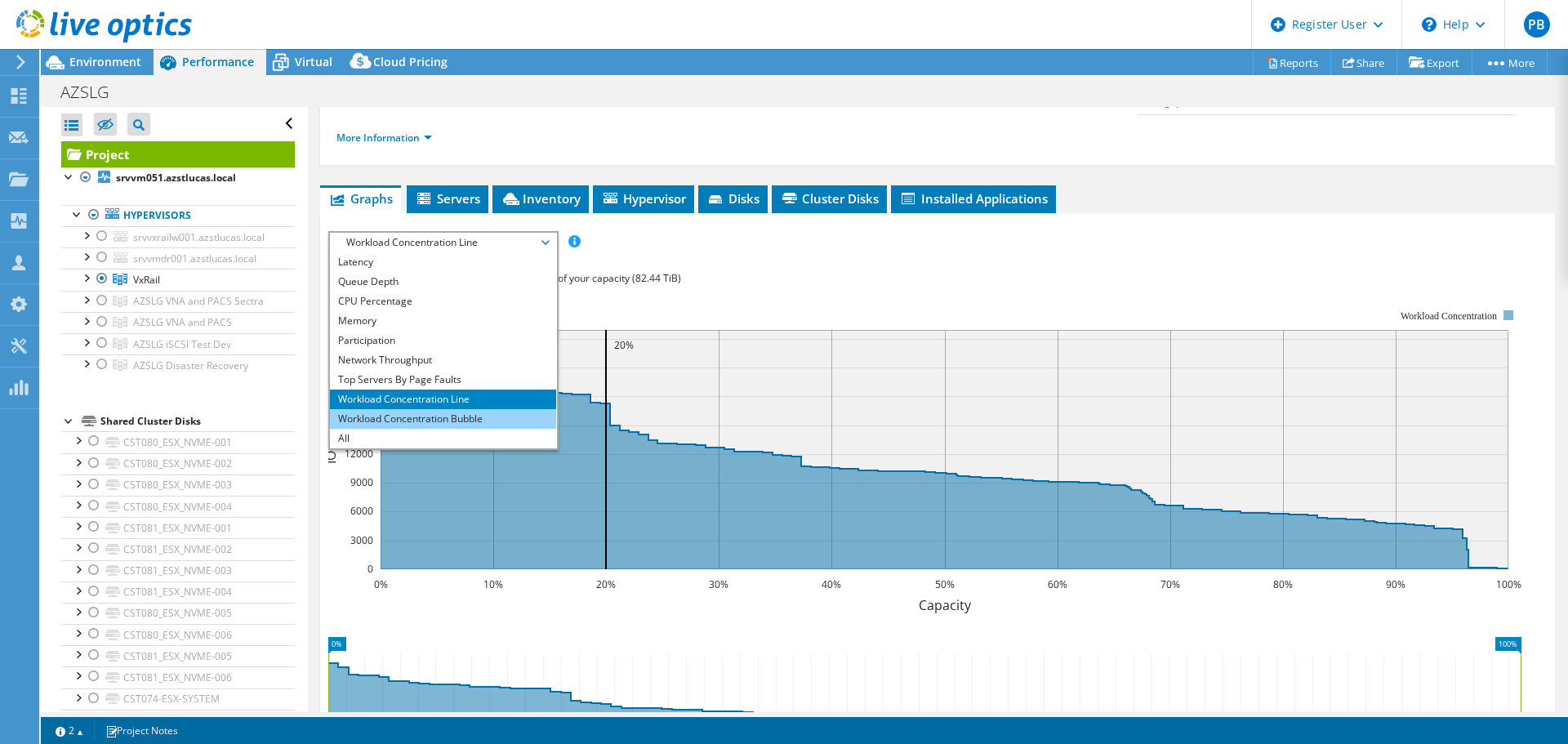
click at [404, 409] on li "Workload Concentration Bubble" at bounding box center [443, 418] width 226 height 19
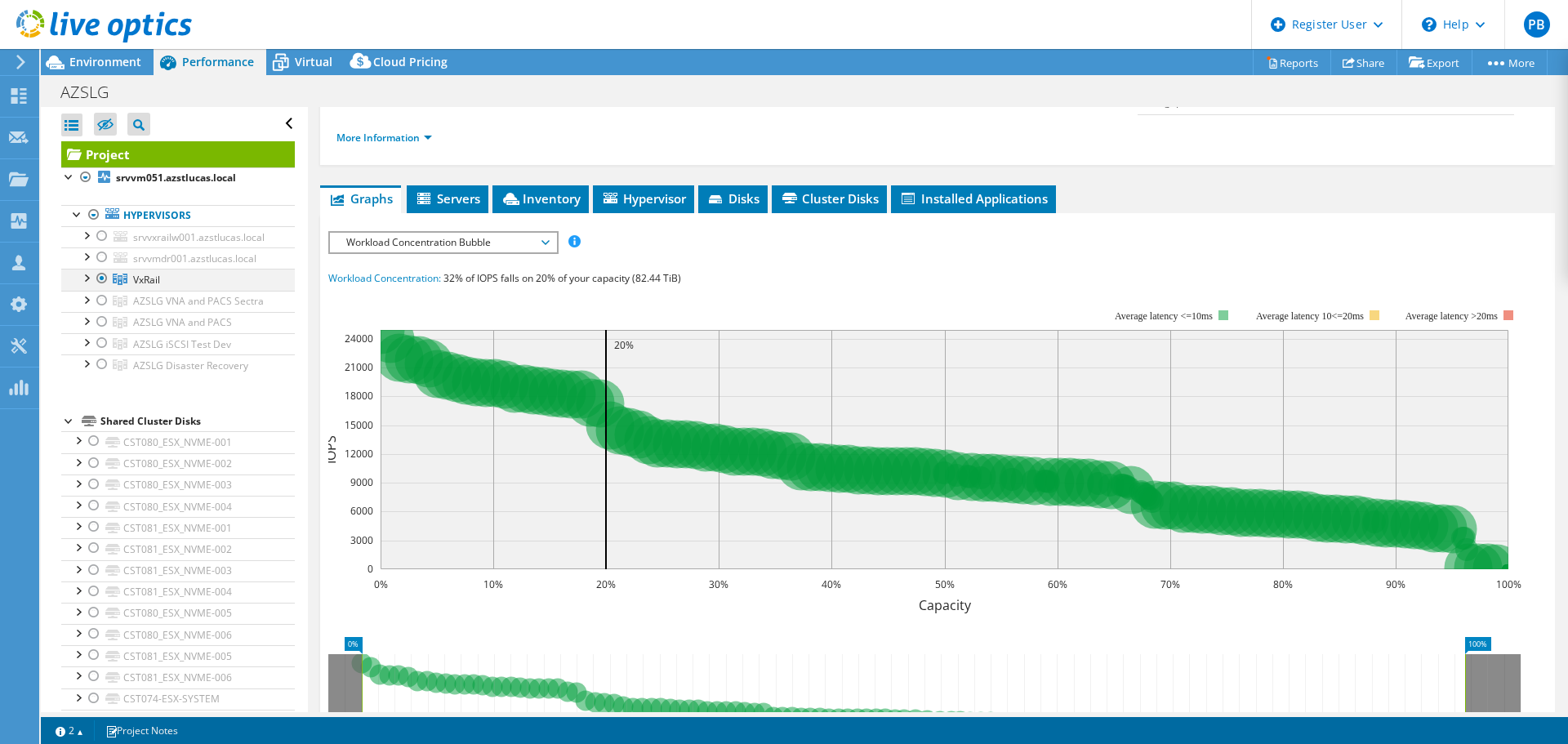
click at [85, 278] on div at bounding box center [85, 276] width 16 height 16
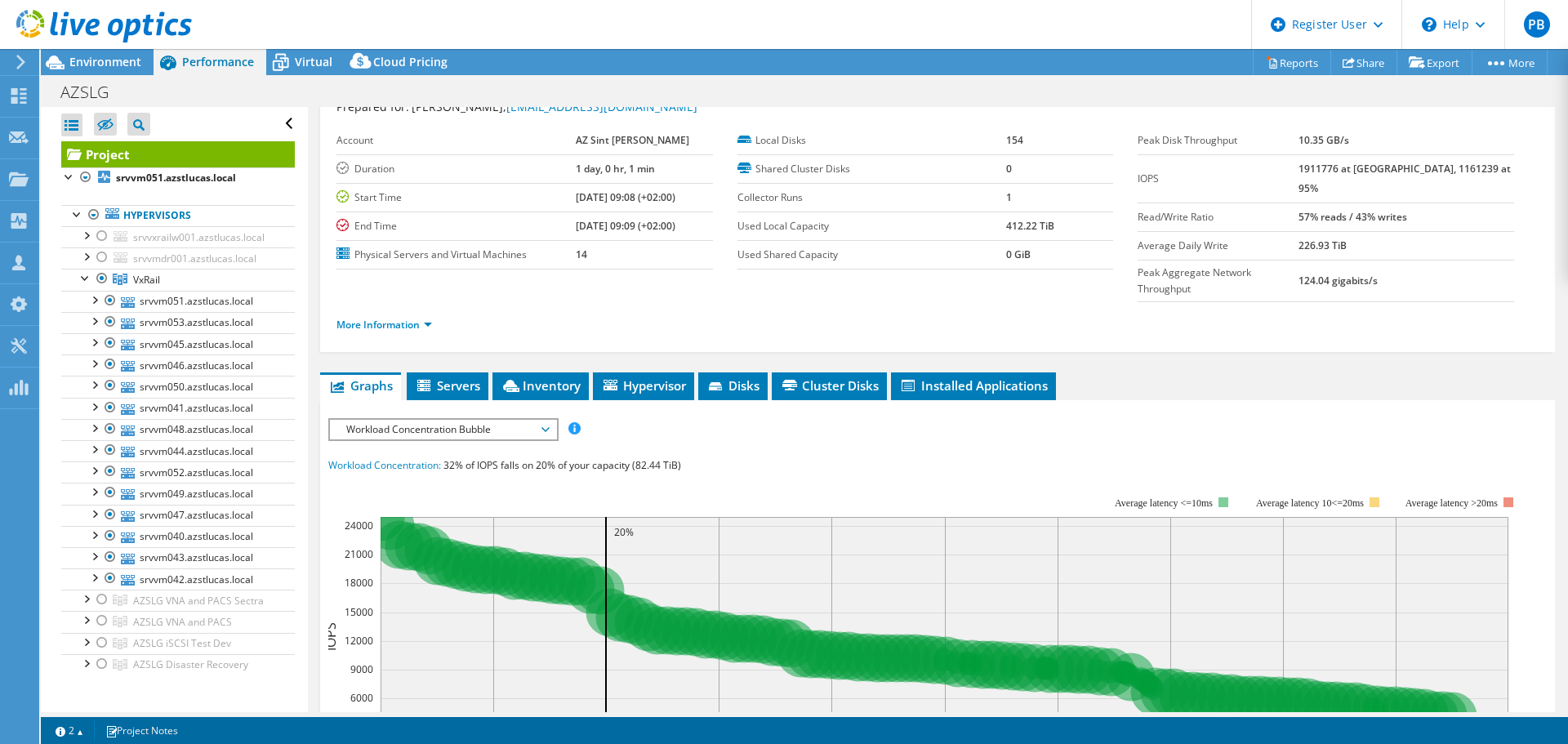
scroll to position [81, 0]
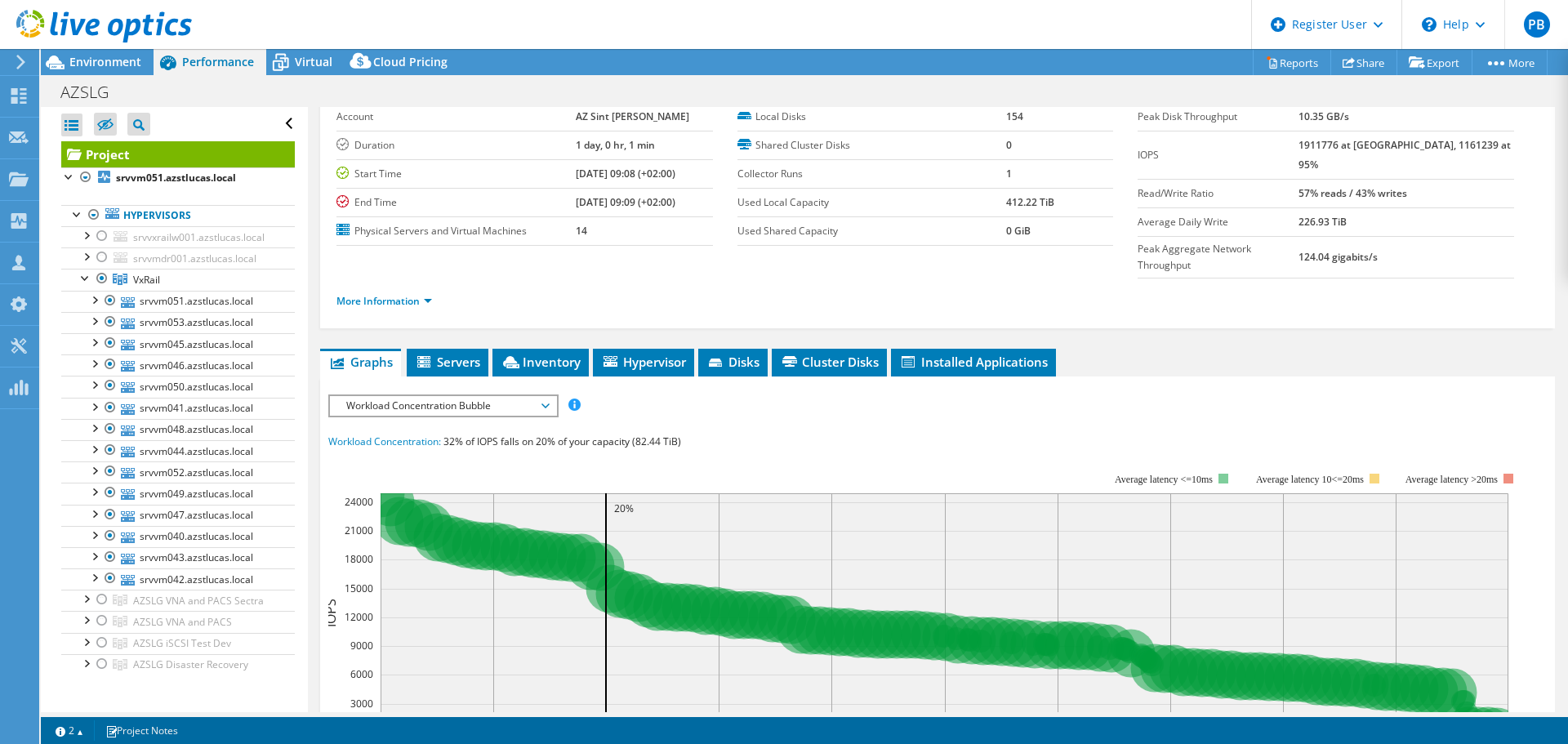
click at [544, 396] on span "Workload Concentration Bubble" at bounding box center [443, 405] width 210 height 19
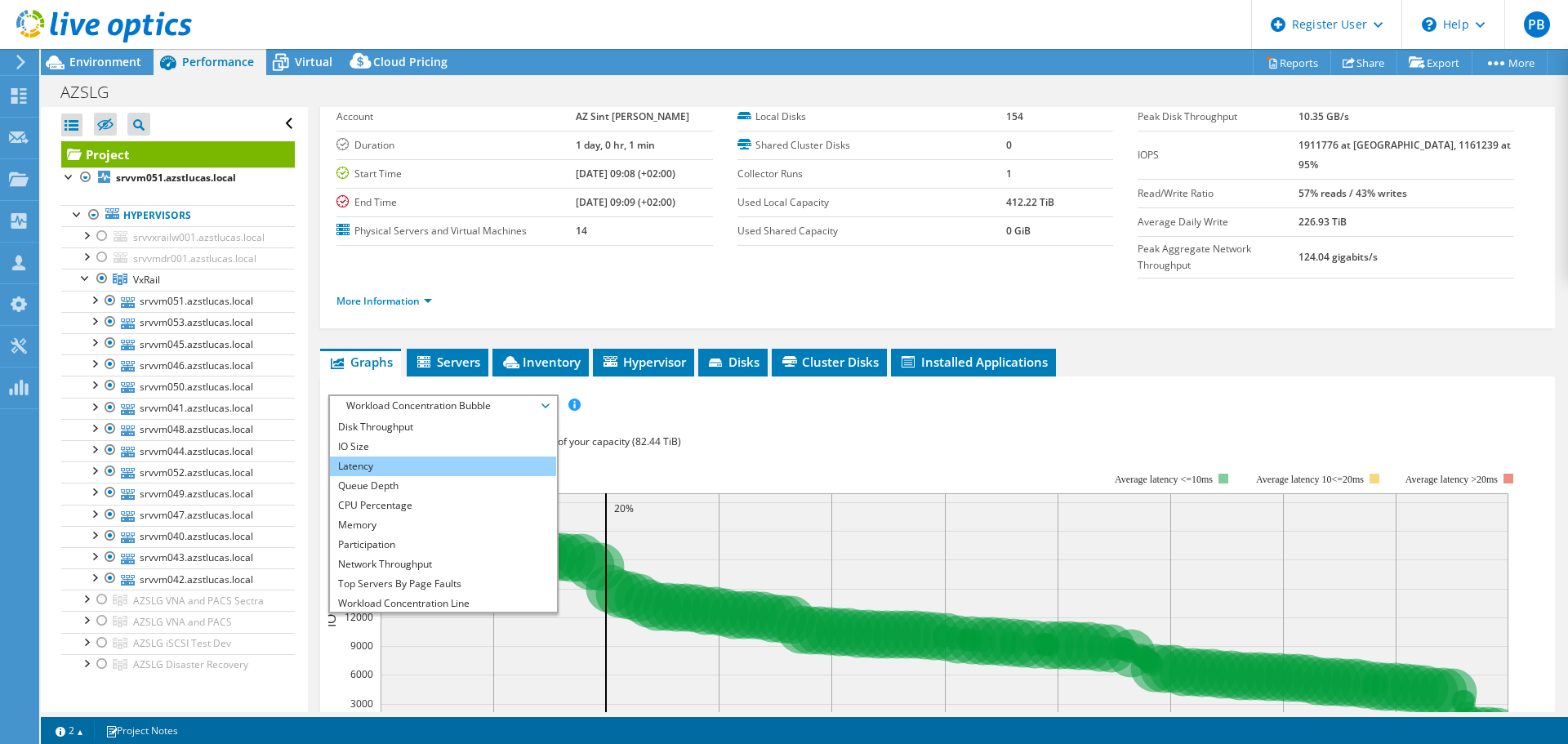
scroll to position [0, 0]
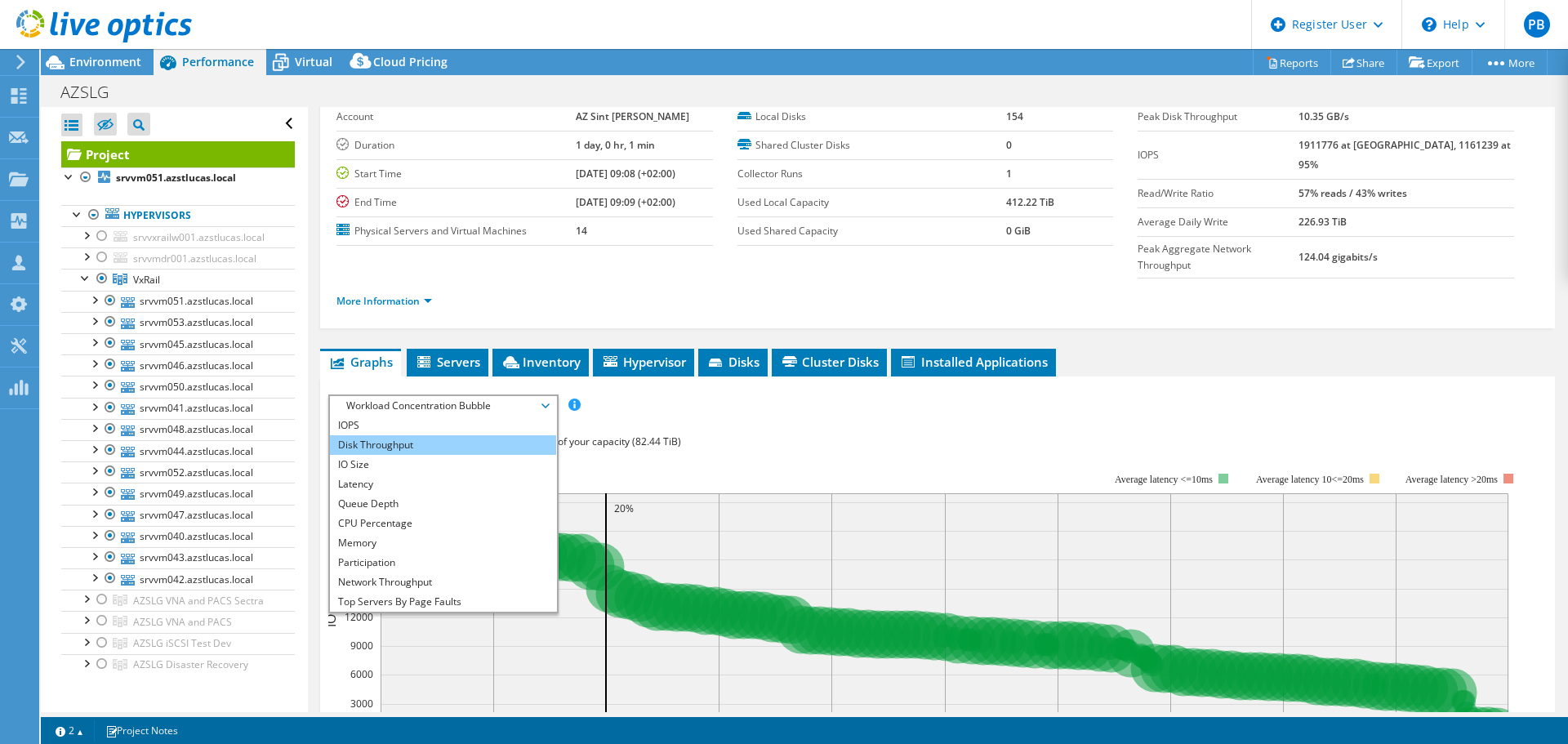
click at [449, 435] on li "Disk Throughput" at bounding box center [443, 444] width 226 height 19
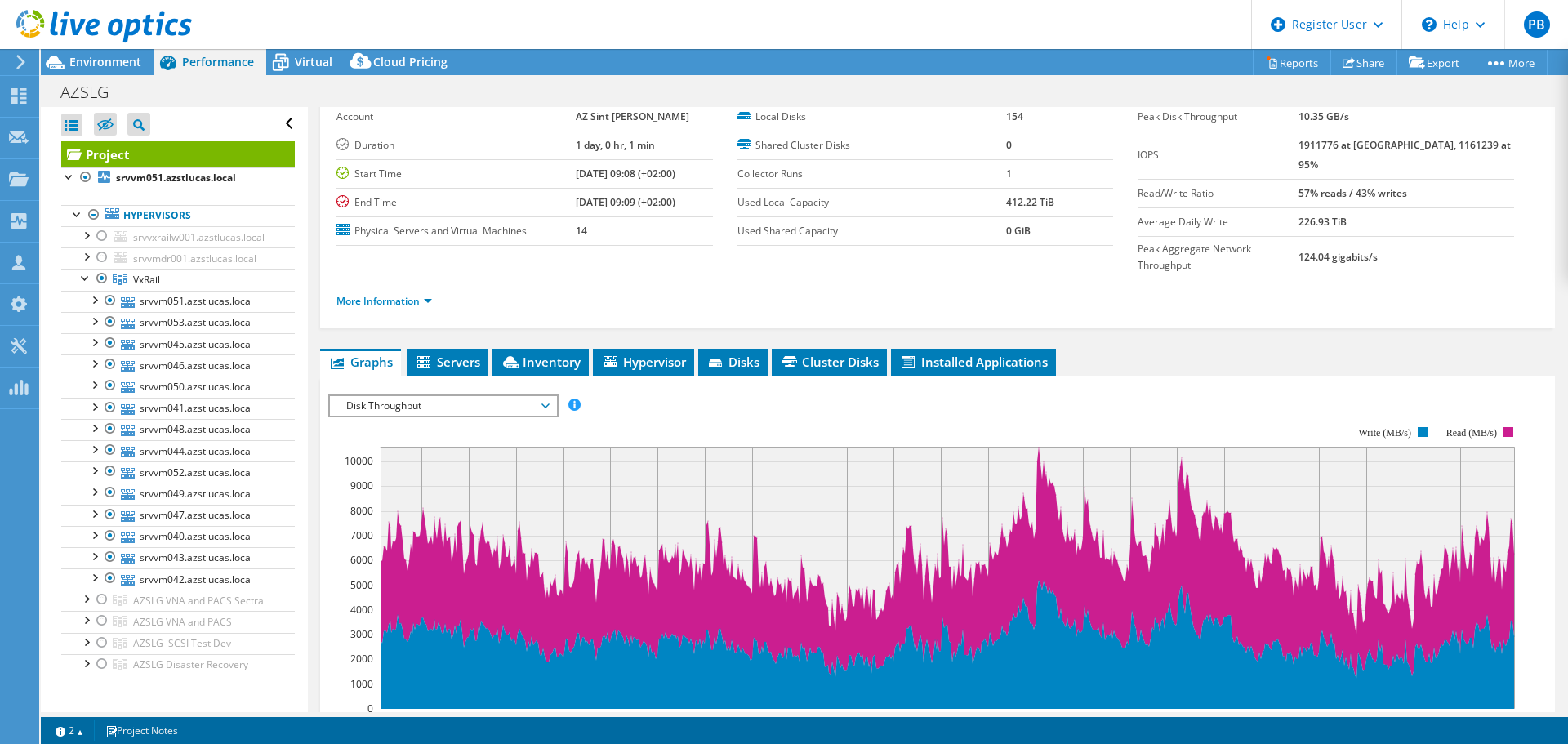
click at [545, 396] on span "Disk Throughput" at bounding box center [443, 405] width 210 height 19
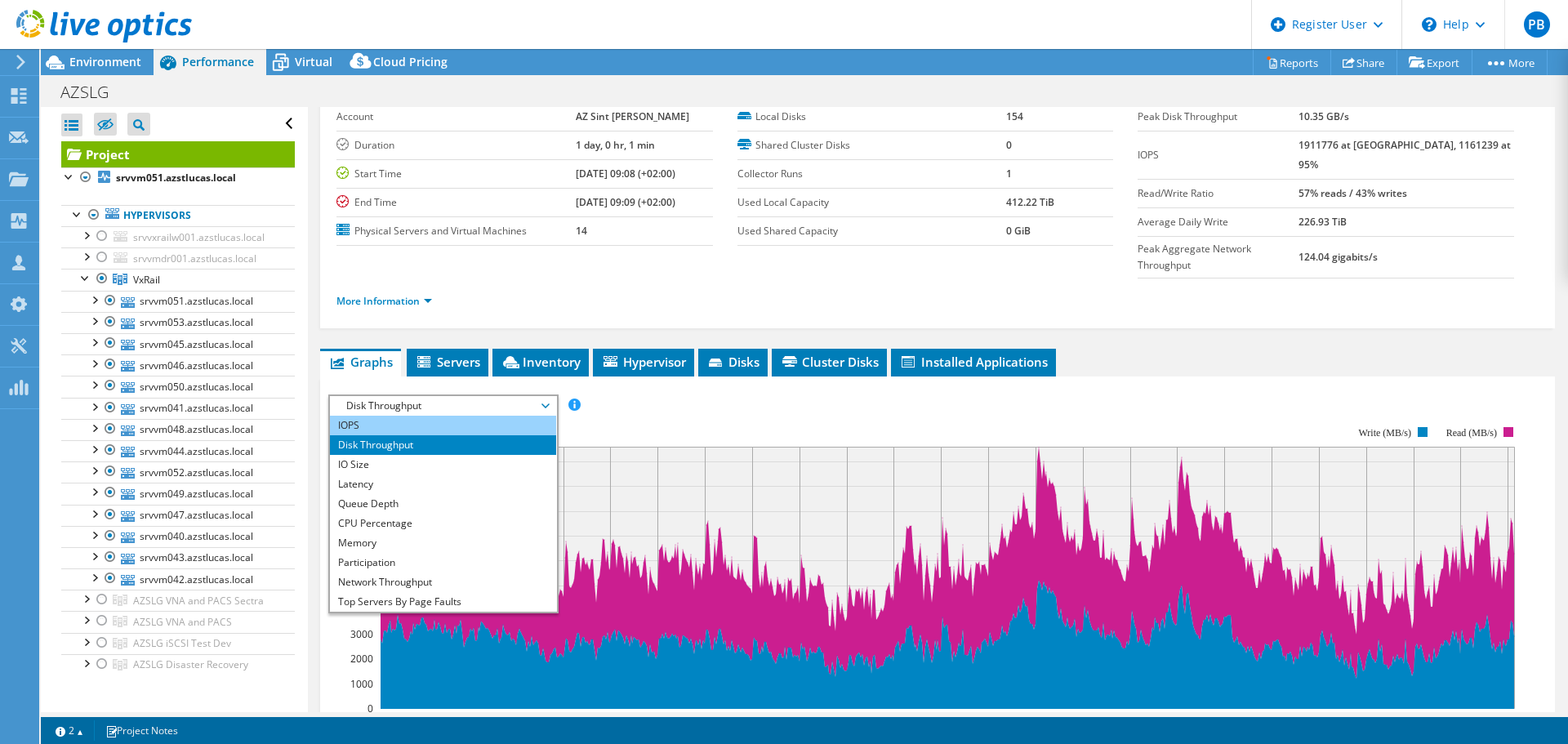
click at [464, 416] on li "IOPS" at bounding box center [443, 425] width 226 height 19
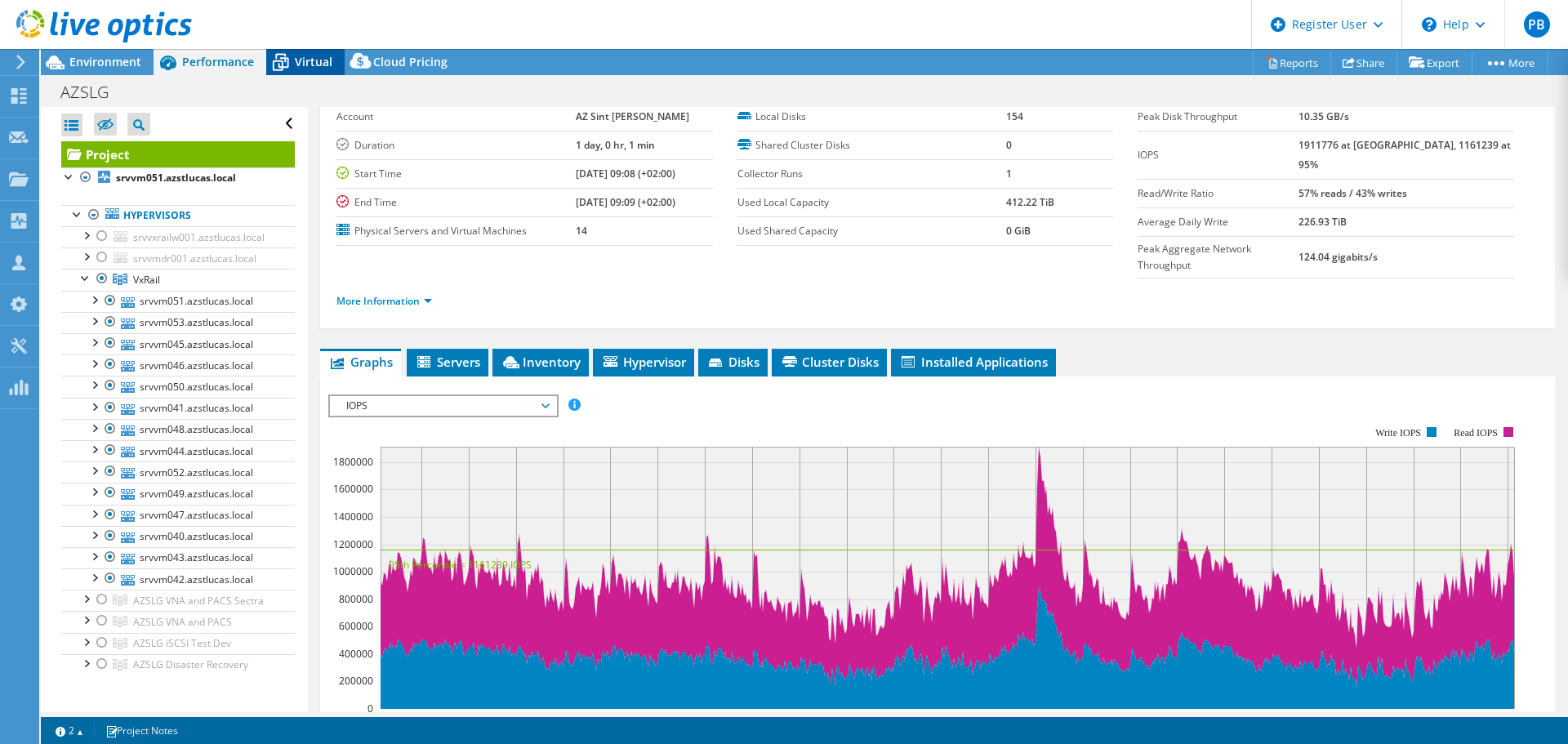
click at [295, 58] on span "Virtual" at bounding box center [313, 62] width 37 height 15
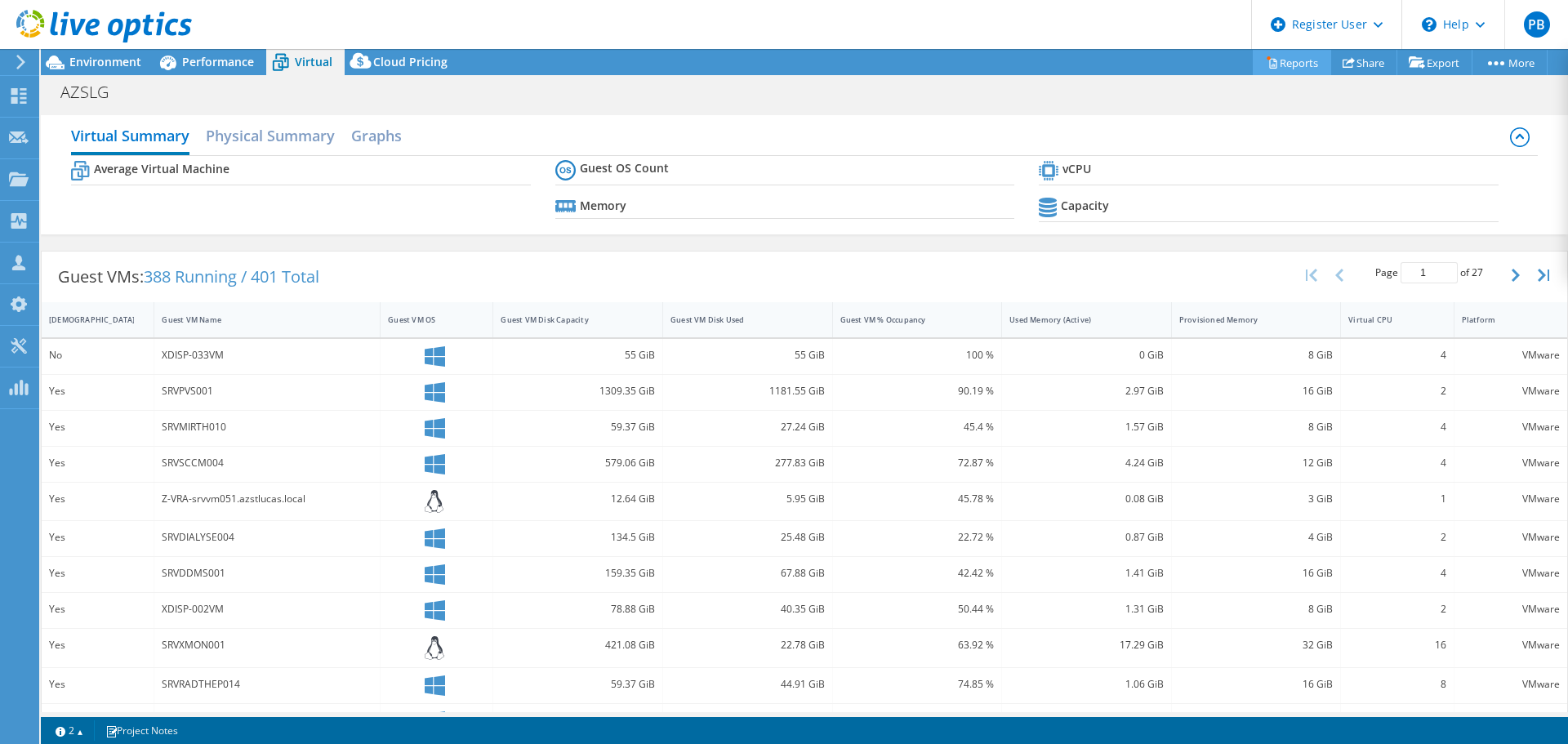
click at [1288, 73] on link "Reports" at bounding box center [1291, 63] width 79 height 25
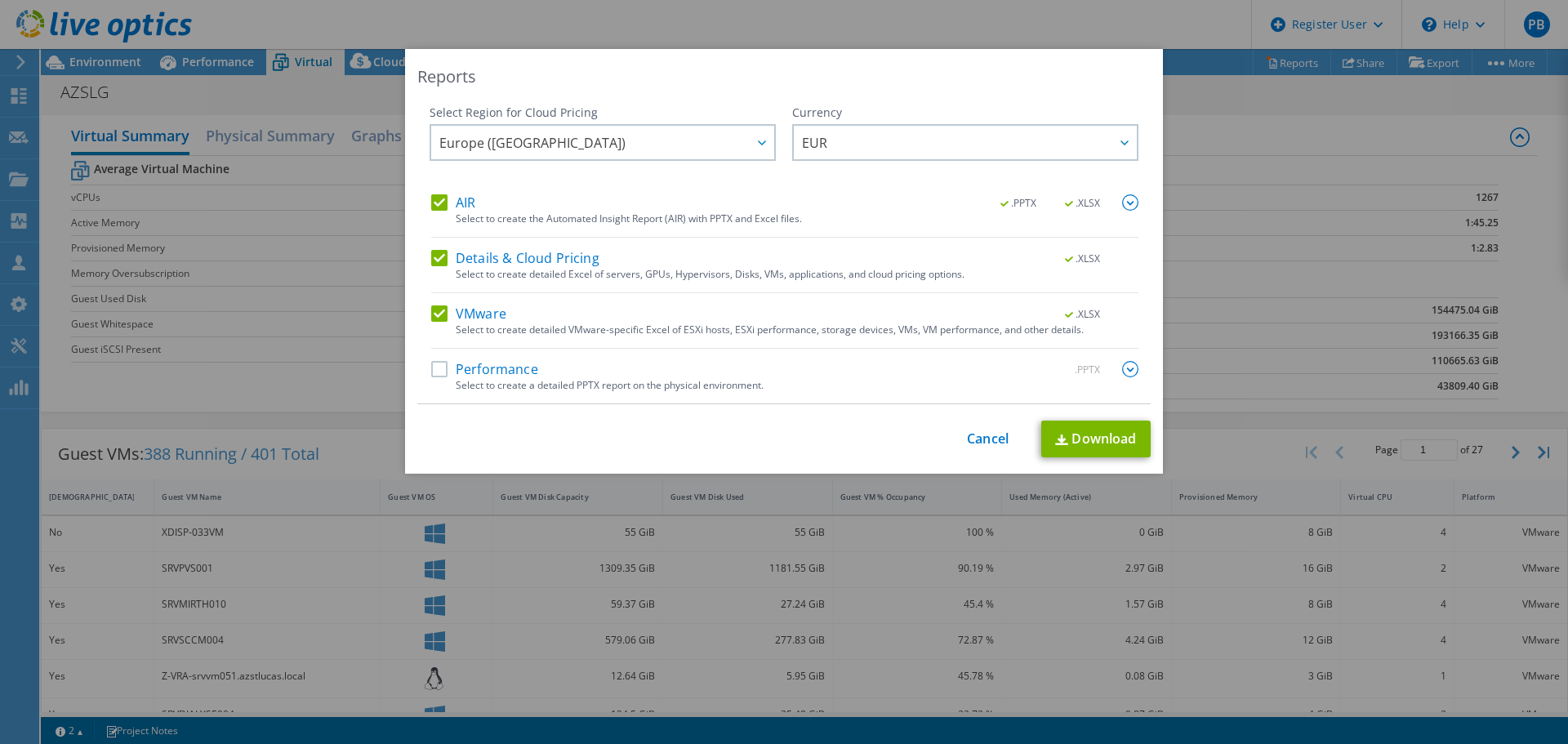
click at [437, 203] on label "AIR" at bounding box center [454, 202] width 44 height 16
click at [0, 0] on input "AIR" at bounding box center [0, 0] width 0 height 0
click at [432, 247] on div "AIR .PPTX .XLSX Select to create the Automated Insight Report (AIR) with PPTX a…" at bounding box center [785, 299] width 707 height 209
click at [435, 258] on label "Details & Cloud Pricing" at bounding box center [515, 257] width 168 height 16
click at [0, 0] on input "Details & Cloud Pricing" at bounding box center [0, 0] width 0 height 0
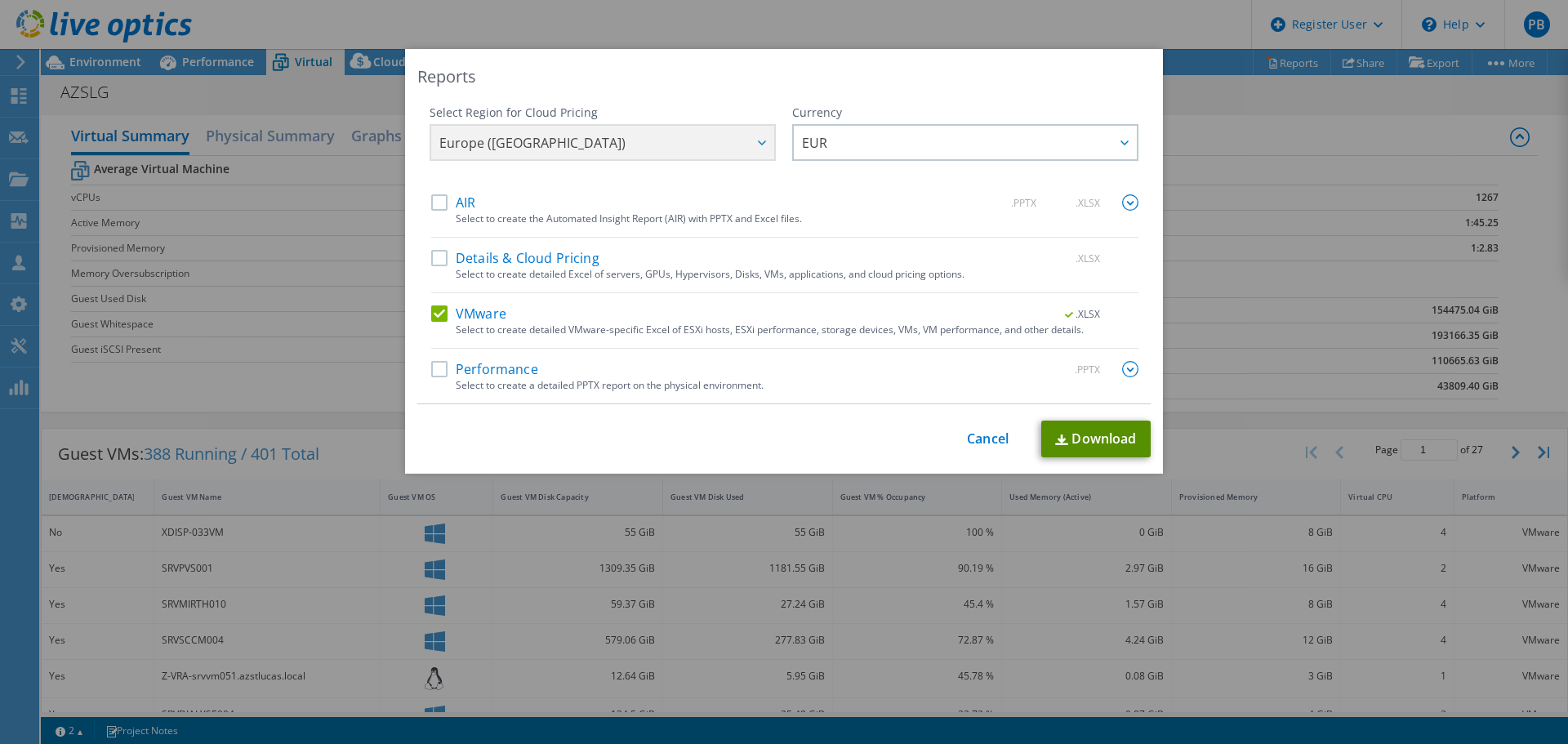
click at [1092, 443] on link "Download" at bounding box center [1095, 438] width 109 height 36
click at [984, 439] on link "Cancel" at bounding box center [988, 439] width 41 height 15
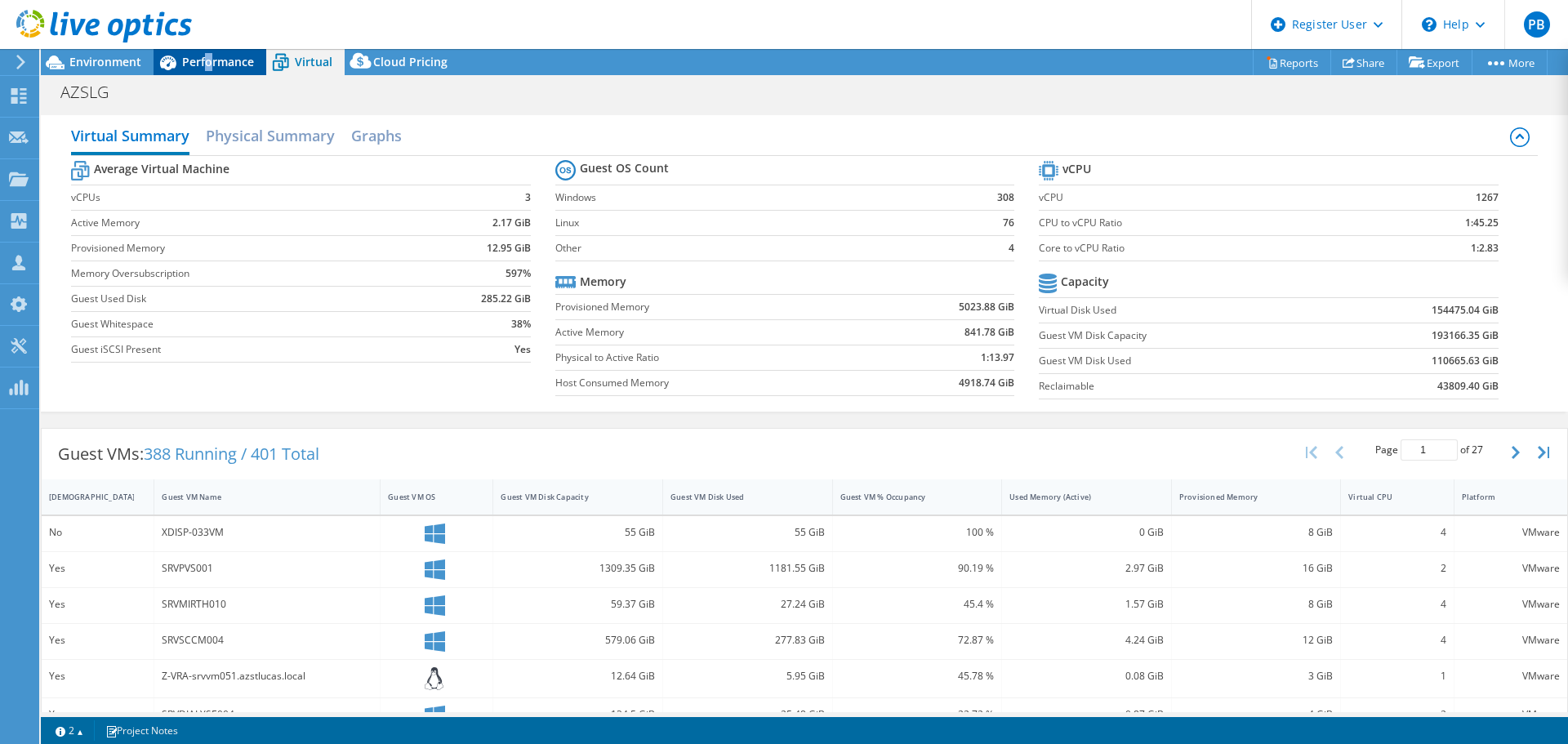
click at [208, 60] on span "Performance" at bounding box center [217, 62] width 72 height 15
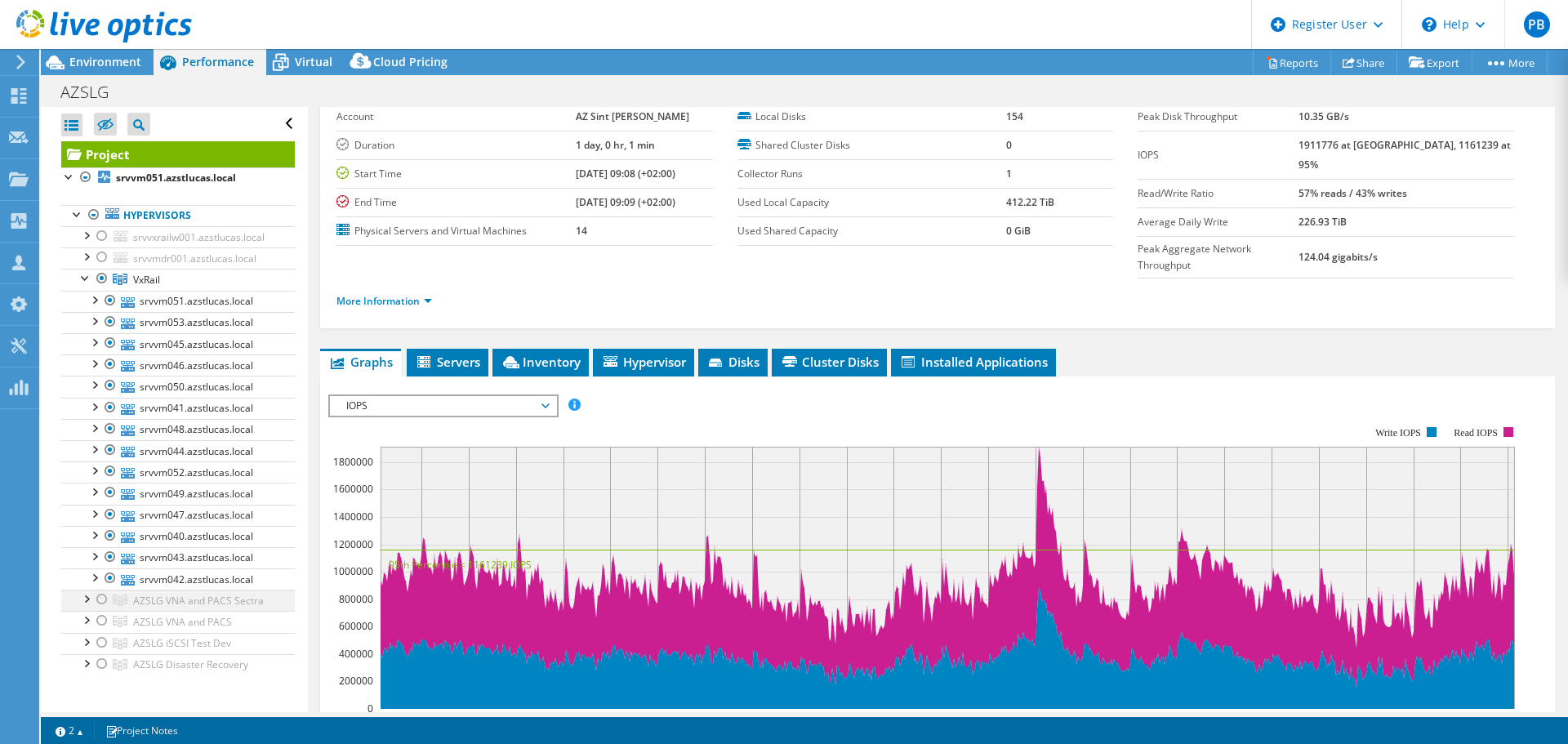
click at [97, 599] on div at bounding box center [102, 599] width 16 height 19
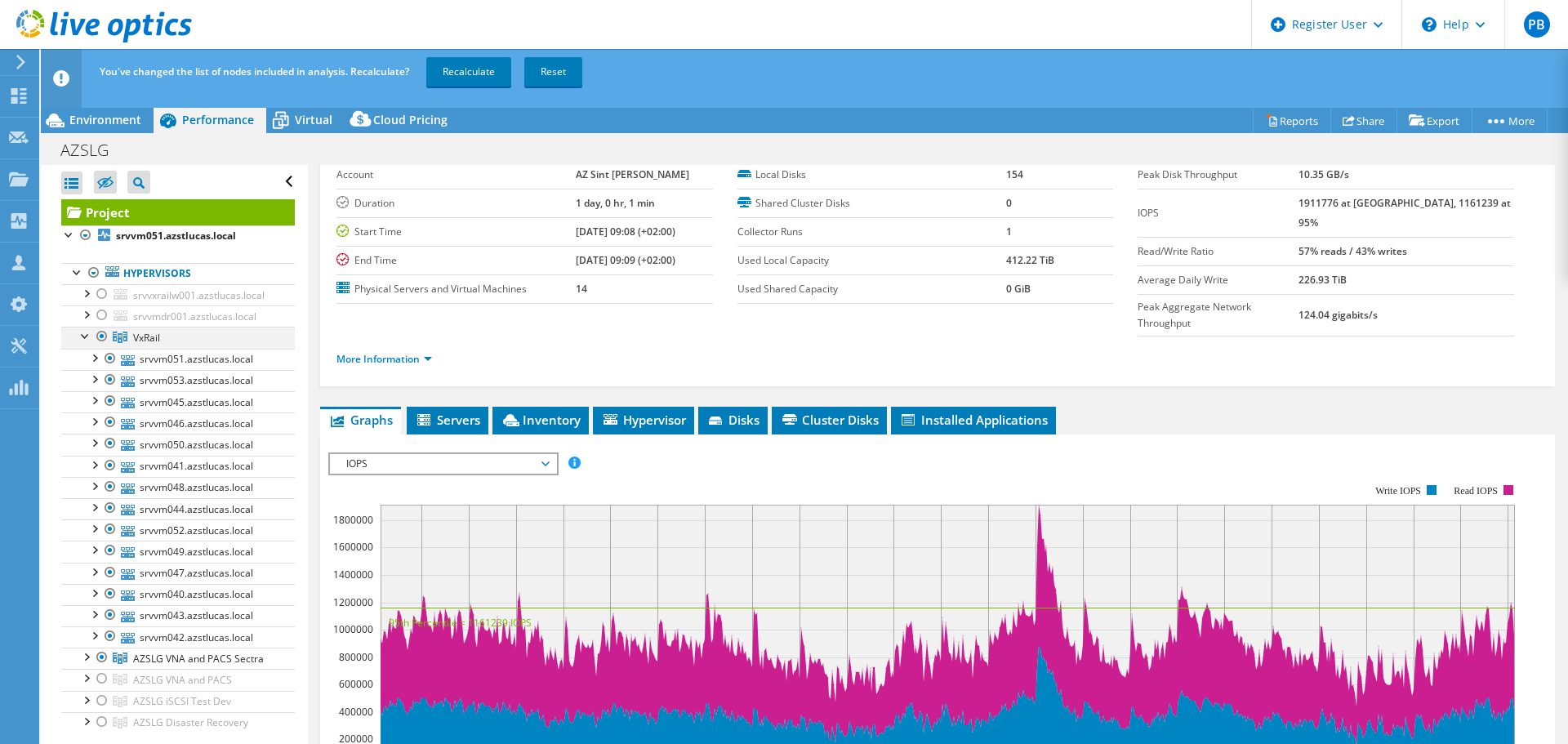
click at [102, 338] on div at bounding box center [102, 336] width 16 height 19
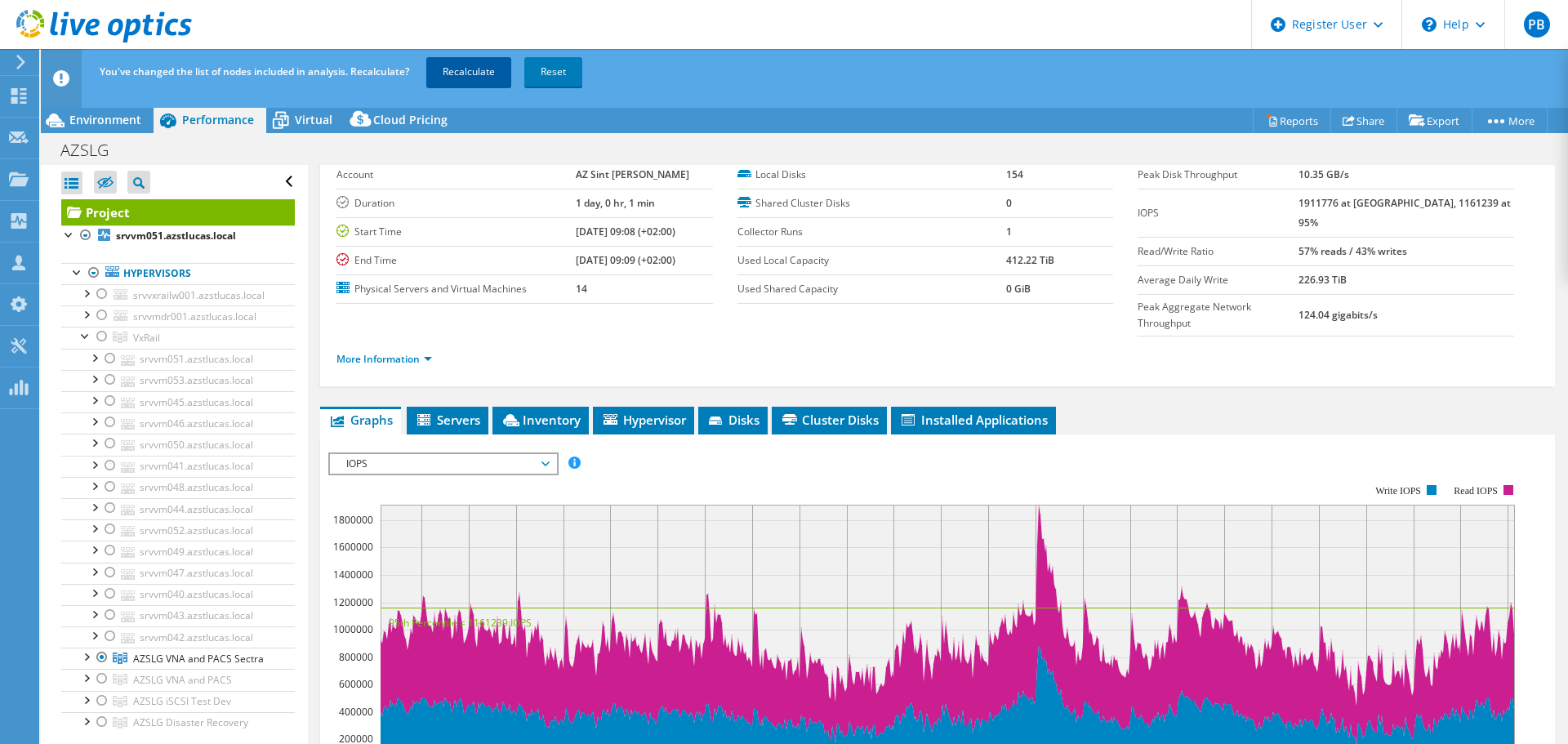
click at [458, 65] on link "Recalculate" at bounding box center [469, 72] width 85 height 30
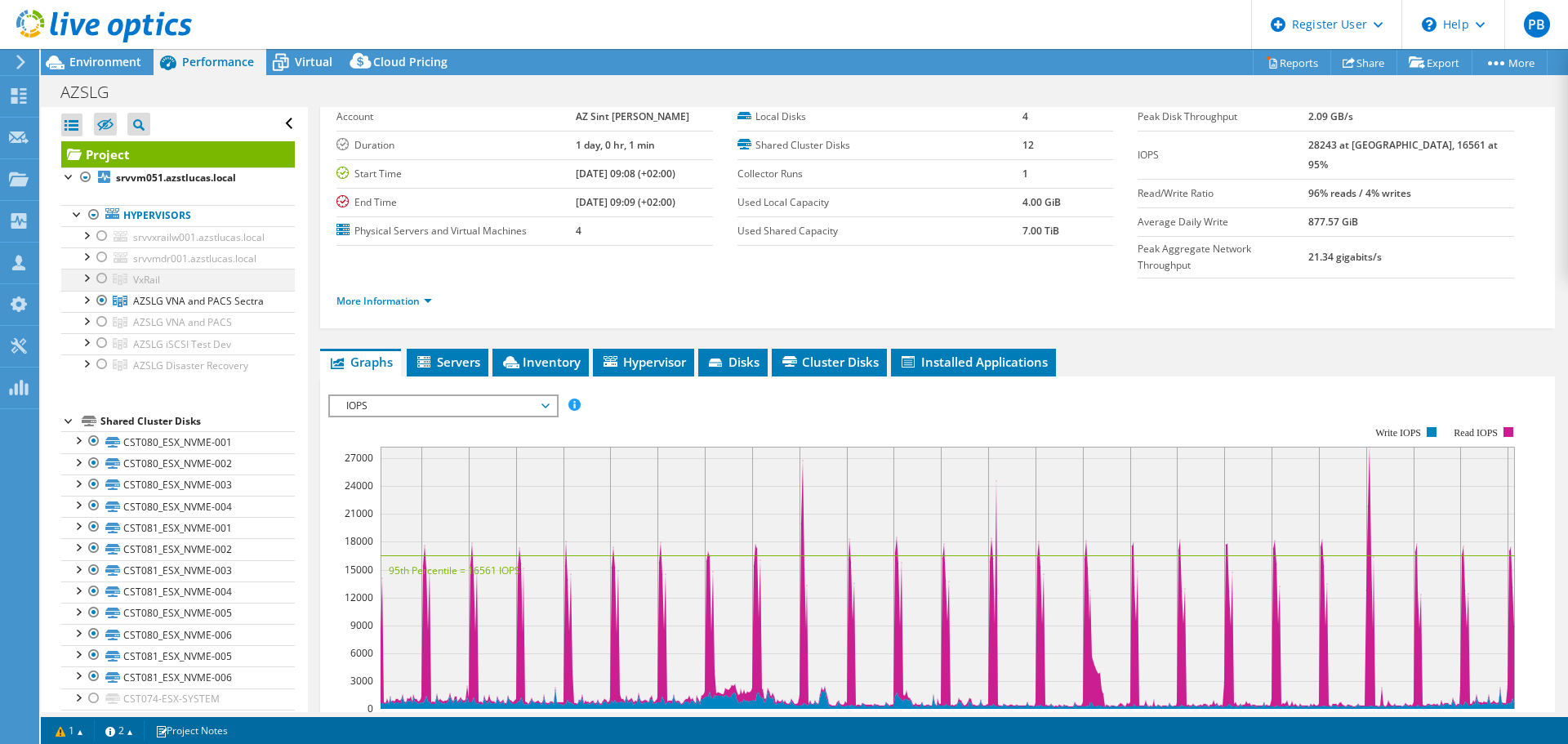
click at [102, 282] on div at bounding box center [102, 278] width 16 height 19
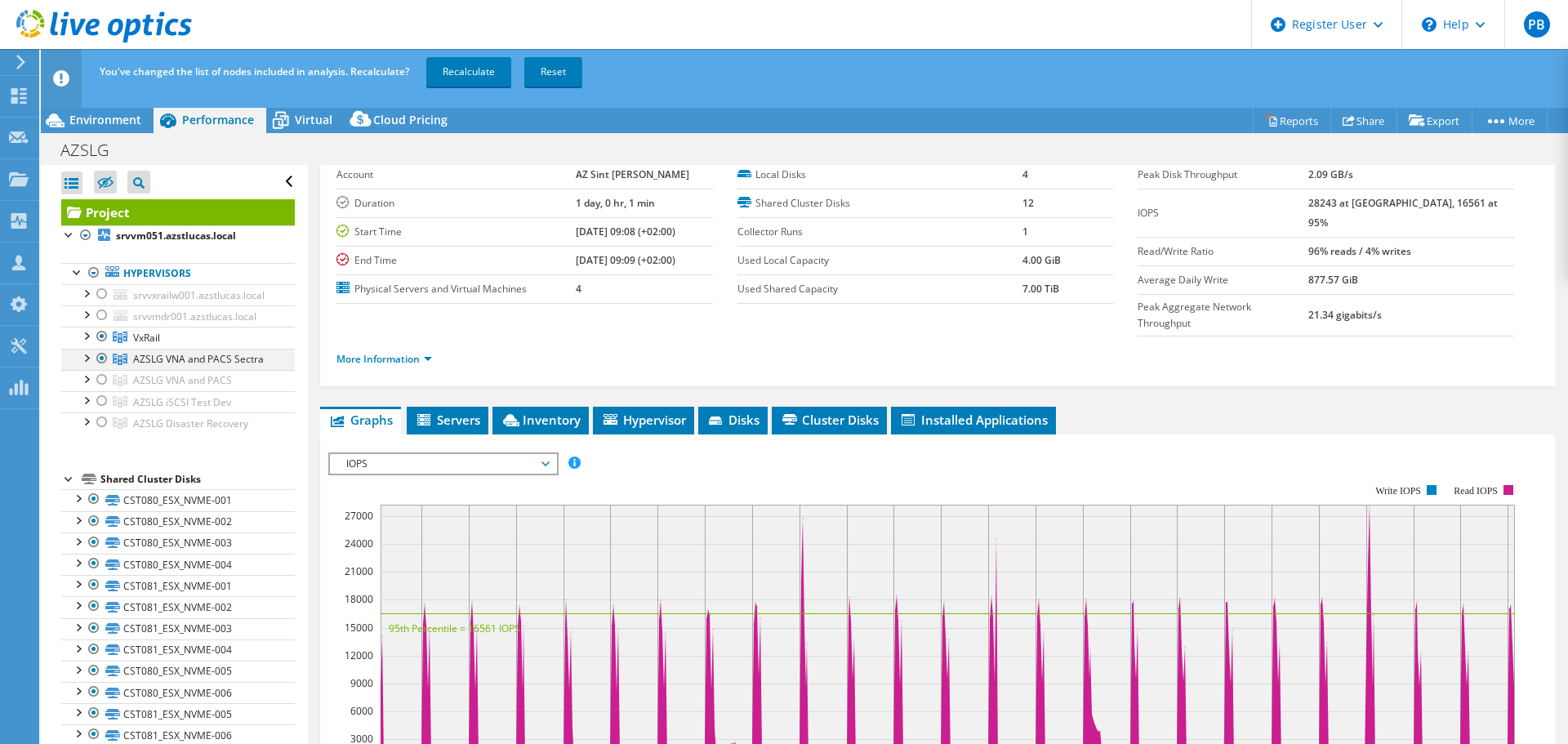
click at [101, 356] on div at bounding box center [102, 358] width 16 height 19
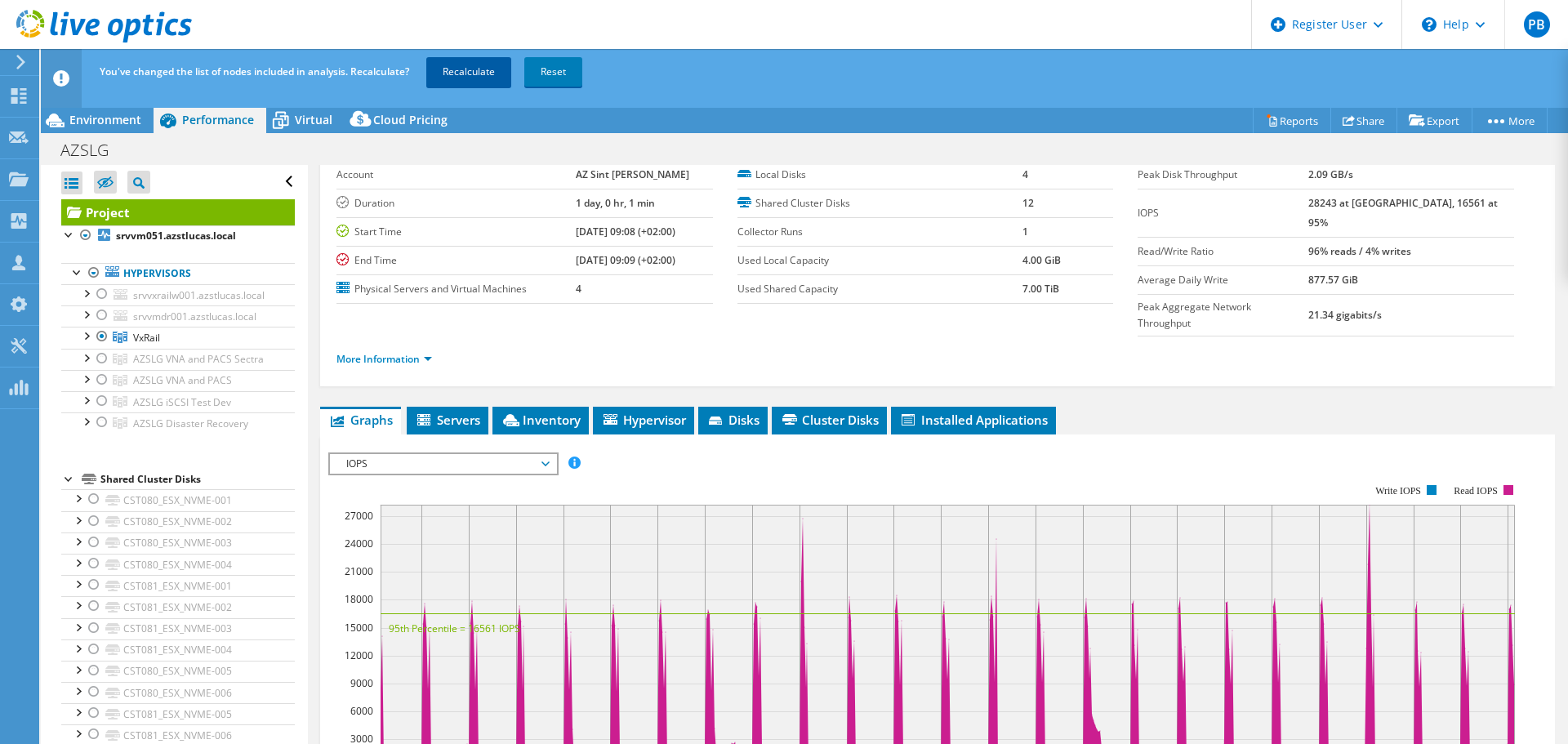
click at [490, 69] on link "Recalculate" at bounding box center [469, 72] width 85 height 30
